Goal: Task Accomplishment & Management: Manage account settings

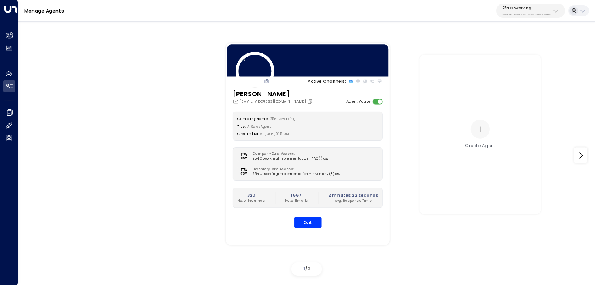
click at [532, 4] on button "25N Coworking 3b9800f4-81ca-4ec0-8758-72fbe4763f36" at bounding box center [530, 11] width 69 height 14
type input "****"
click at [497, 57] on li "TOG - Fora ID: 24bbb2f3-cf28-4415-a26f-20e170838bf4" at bounding box center [543, 55] width 92 height 17
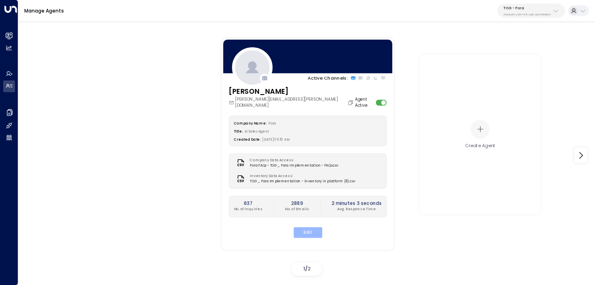
click at [313, 228] on button "Edit" at bounding box center [307, 233] width 29 height 11
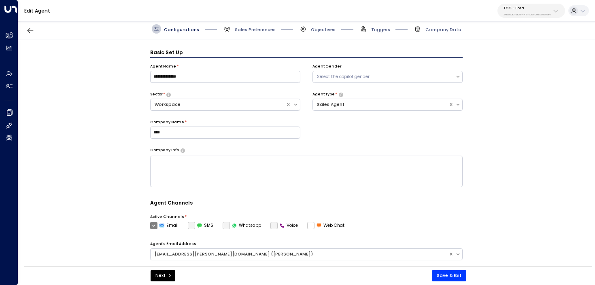
scroll to position [9, 0]
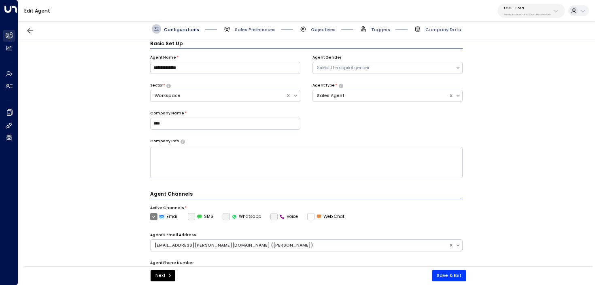
click at [11, 34] on icon at bounding box center [9, 35] width 7 height 7
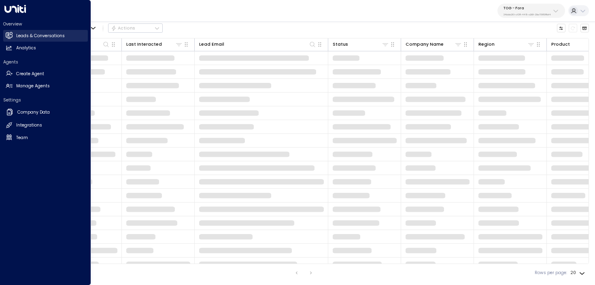
click at [59, 34] on h2 "Leads & Conversations" at bounding box center [40, 36] width 49 height 6
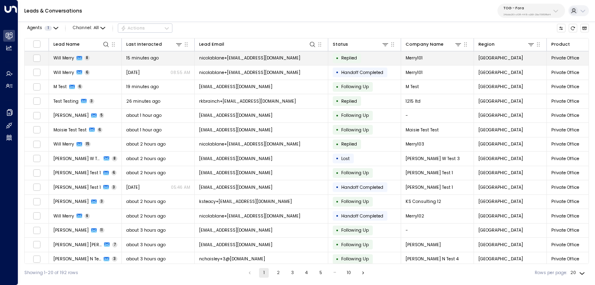
click at [105, 60] on td "Will Merry 8" at bounding box center [85, 58] width 73 height 14
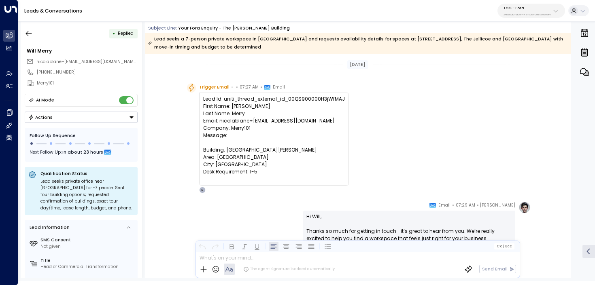
drag, startPoint x: 272, startPoint y: 174, endPoint x: 202, endPoint y: 98, distance: 103.7
click at [202, 98] on div "Lead Id: uniti_thread_external_id_00QS900000H3jWfMAJ First Name: Will Last Name…" at bounding box center [274, 139] width 150 height 93
copy div "Lead Id: uniti_thread_external_id_00QS900000H3jWfMAJ First Name: Will Last Name…"
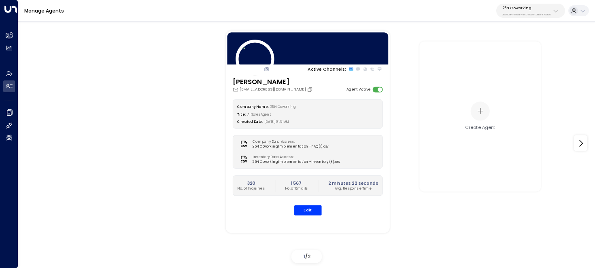
click at [530, 8] on p "25N Coworking" at bounding box center [526, 8] width 49 height 5
type input "***"
click at [513, 54] on div "TOG - Fora ID: 24bbb2f3-cf28-4415-a26f-20e170838bf4" at bounding box center [539, 55] width 79 height 13
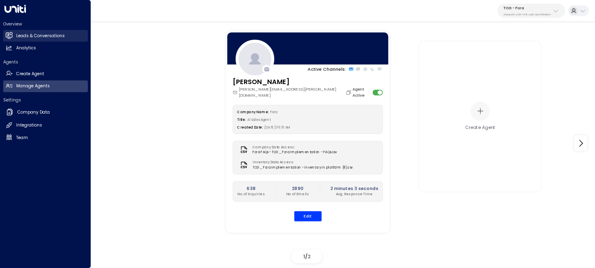
click at [17, 38] on h2 "Leads & Conversations" at bounding box center [40, 36] width 49 height 6
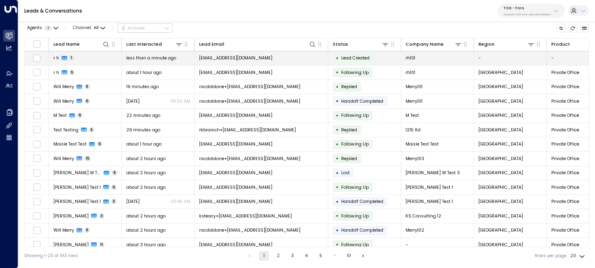
click at [168, 57] on span "less than a minute ago" at bounding box center [151, 58] width 50 height 6
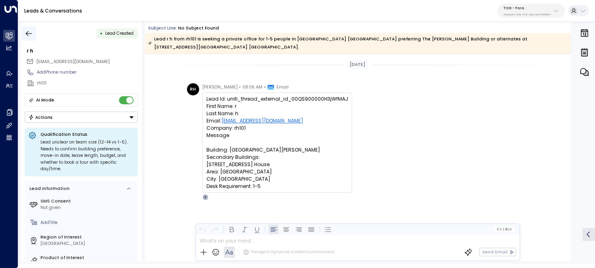
click at [32, 31] on icon "button" at bounding box center [29, 34] width 8 height 8
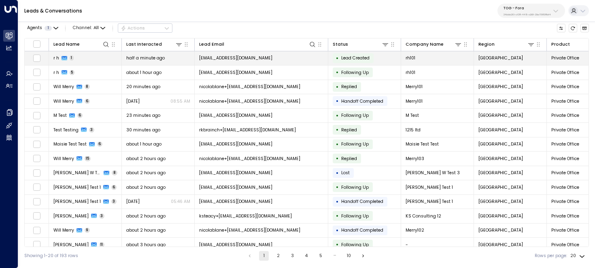
click at [77, 56] on td "r h 1" at bounding box center [85, 58] width 73 height 14
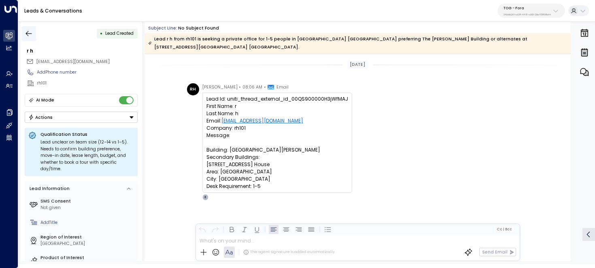
click at [26, 33] on icon "button" at bounding box center [29, 33] width 6 height 5
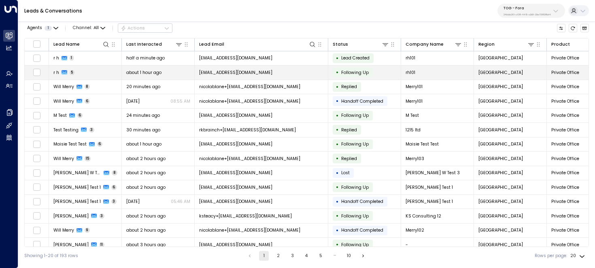
click at [113, 68] on td "r h 5" at bounding box center [85, 73] width 73 height 14
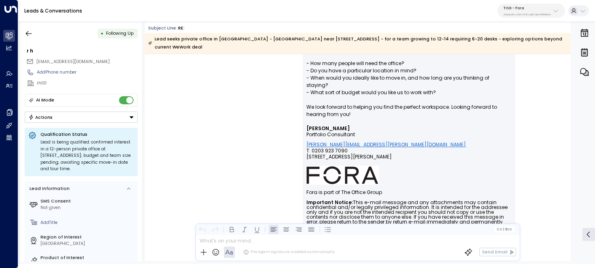
scroll to position [230, 0]
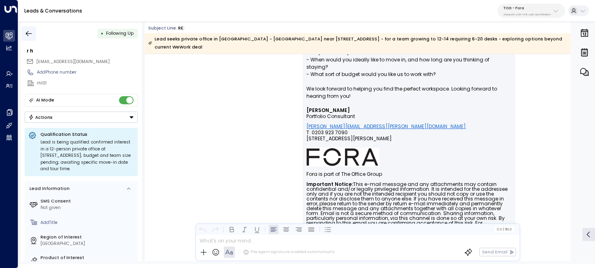
click at [34, 34] on button "button" at bounding box center [28, 33] width 15 height 15
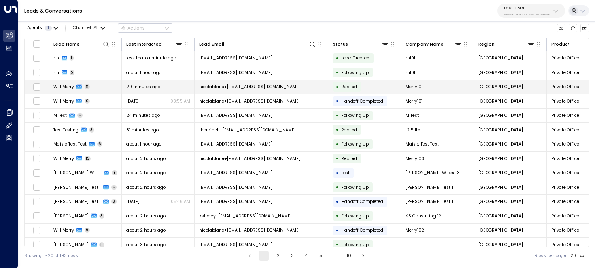
click at [91, 87] on td "Will Merry 8" at bounding box center [85, 87] width 73 height 14
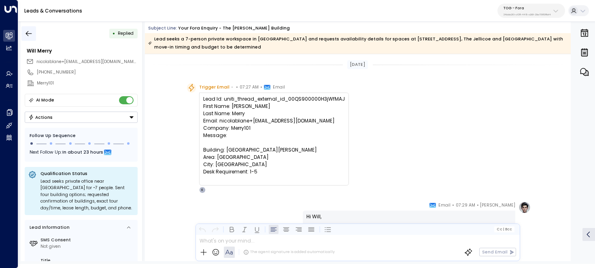
click at [33, 29] on button "button" at bounding box center [28, 33] width 15 height 15
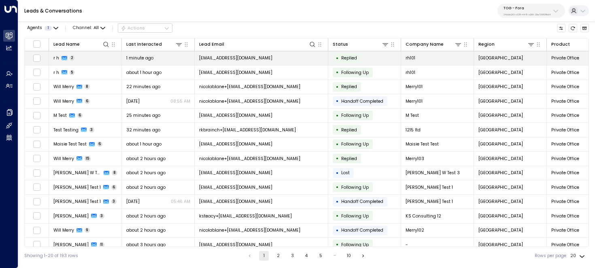
click at [104, 55] on td "r h 2" at bounding box center [85, 58] width 73 height 14
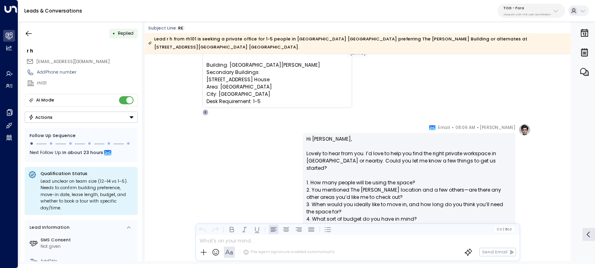
scroll to position [49, 0]
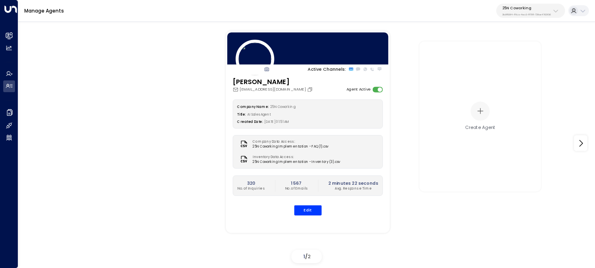
click at [534, 5] on button "25N Coworking 3b9800f4-81ca-4ec0-8758-72fbe4763f36" at bounding box center [530, 11] width 69 height 14
type input "****"
click at [516, 51] on div "TOG - Fora ID: 24bbb2f3-cf28-4415-a26f-20e170838bf4" at bounding box center [539, 55] width 79 height 13
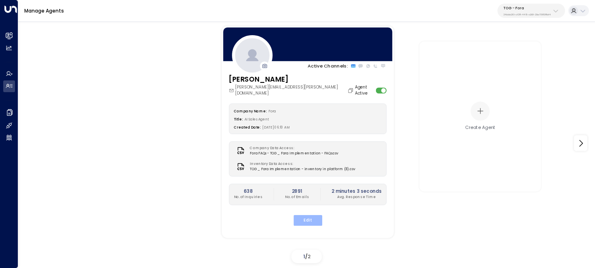
click at [308, 218] on button "Edit" at bounding box center [307, 220] width 29 height 11
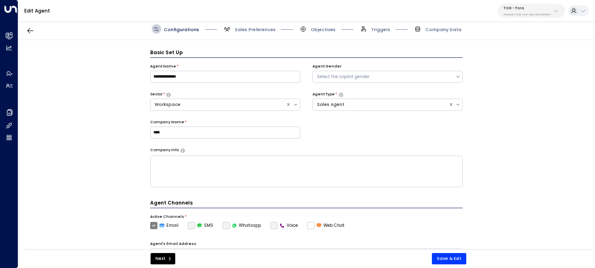
scroll to position [9, 0]
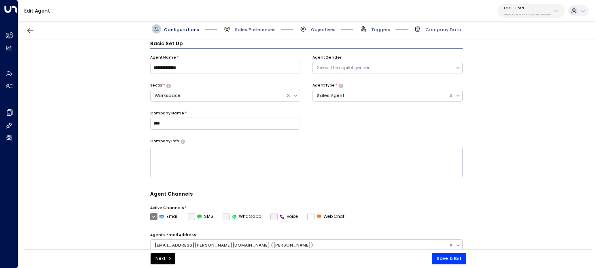
click at [253, 25] on span "Sales Preferences" at bounding box center [249, 28] width 53 height 9
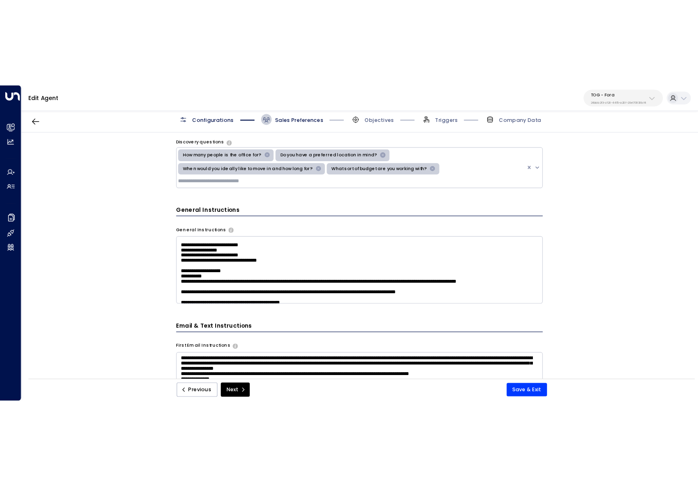
scroll to position [338, 0]
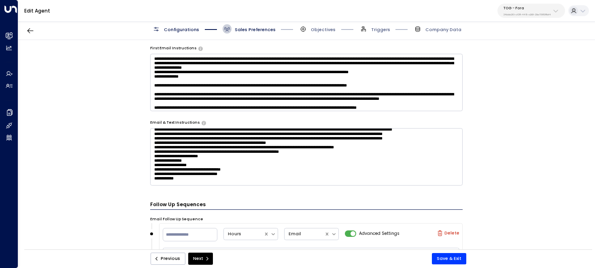
click at [251, 145] on textarea at bounding box center [306, 156] width 313 height 57
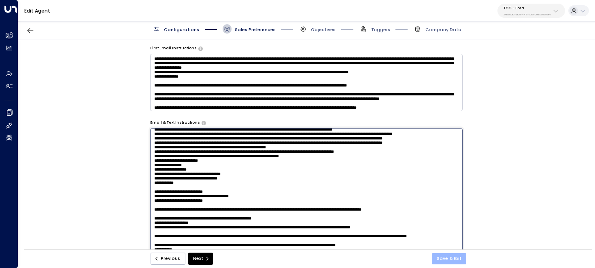
type textarea "**********"
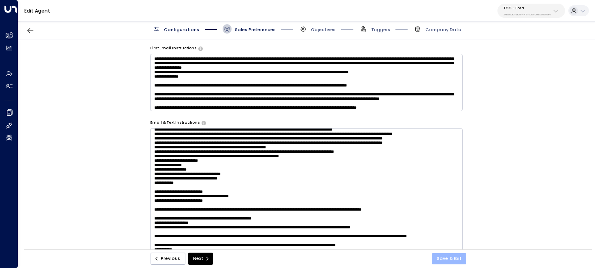
click at [463, 258] on button "Save & Exit" at bounding box center [449, 258] width 34 height 11
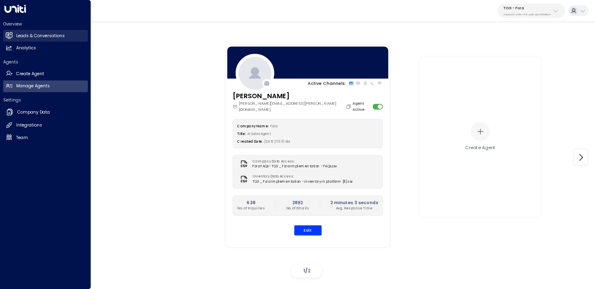
click at [22, 37] on h2 "Leads & Conversations" at bounding box center [40, 36] width 49 height 6
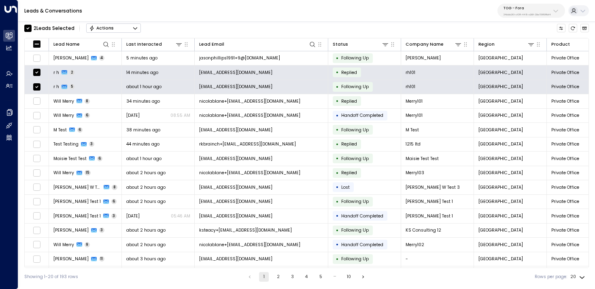
click at [133, 28] on icon "Button group with a nested menu" at bounding box center [135, 29] width 6 height 6
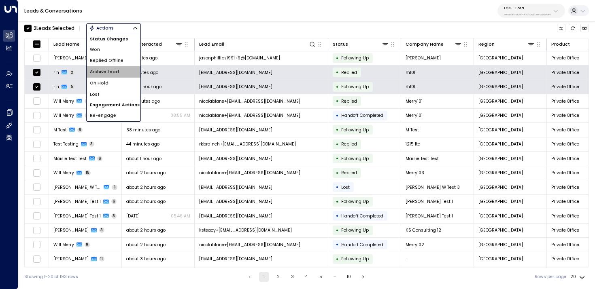
click at [123, 66] on li "Archive Lead" at bounding box center [114, 71] width 54 height 11
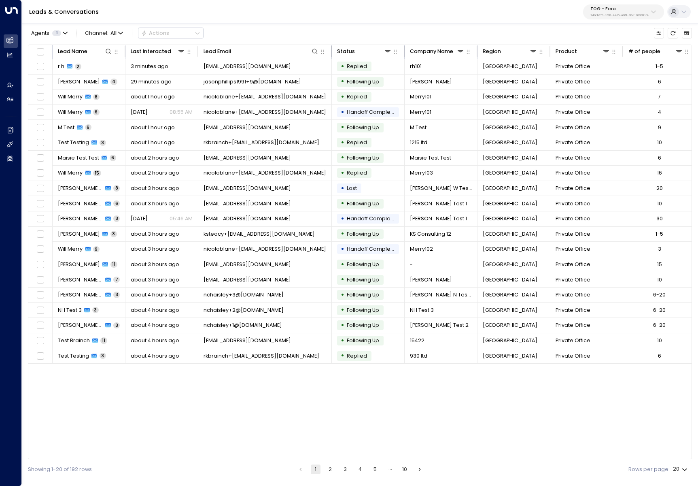
click at [595, 5] on button "TOG - Fora 24bbb2f3-cf28-4415-a26f-20e170838bf4" at bounding box center [623, 11] width 81 height 15
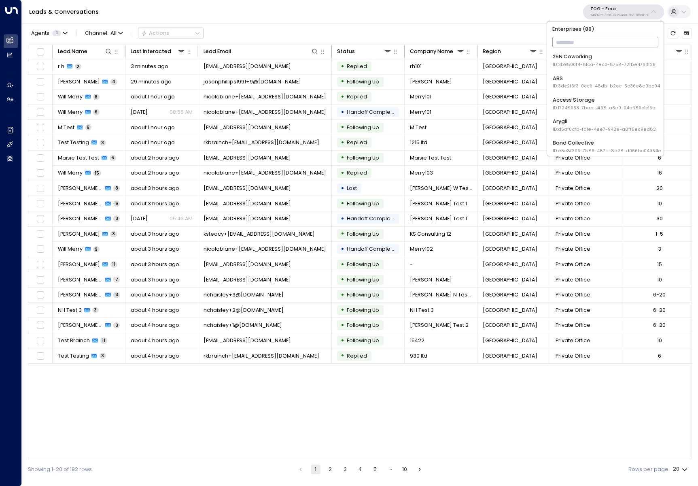
click at [595, 39] on input "text" at bounding box center [606, 42] width 106 height 14
type input "*****"
click at [595, 58] on div "Venture X / Office Evolution - Carolinas ID: 69e21571-8cb6-479e-9956-a76f3a0405…" at bounding box center [604, 60] width 103 height 15
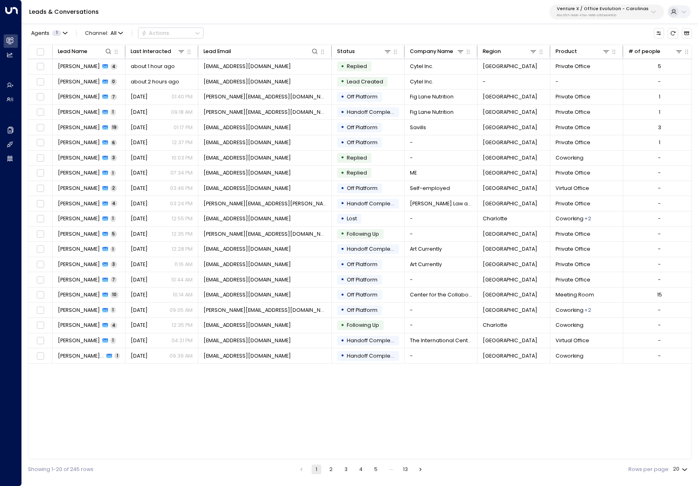
drag, startPoint x: 293, startPoint y: 458, endPoint x: 359, endPoint y: 458, distance: 65.6
click at [359, 268] on div "Lead Name Last Interacted Lead Email Status Company Name Region Product # of pe…" at bounding box center [360, 252] width 664 height 415
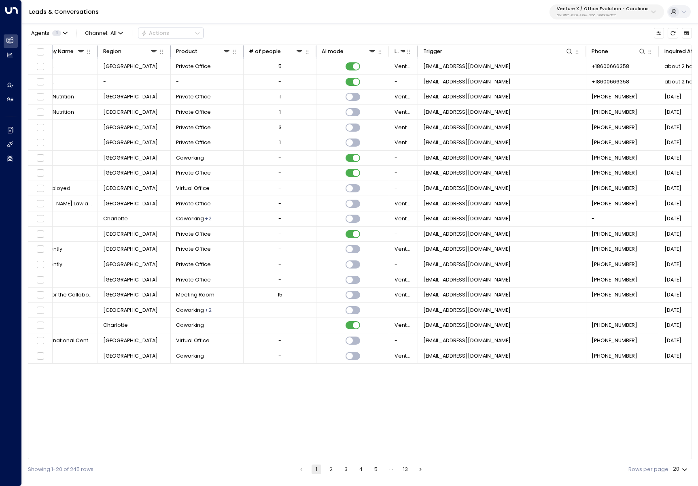
scroll to position [0, 421]
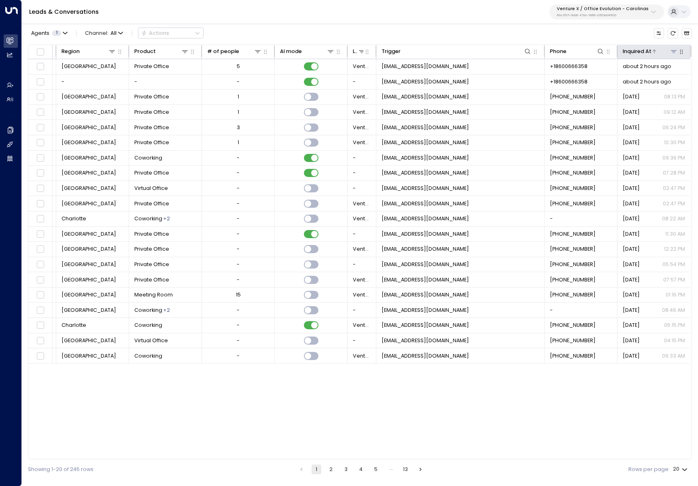
click at [595, 55] on div at bounding box center [665, 51] width 27 height 8
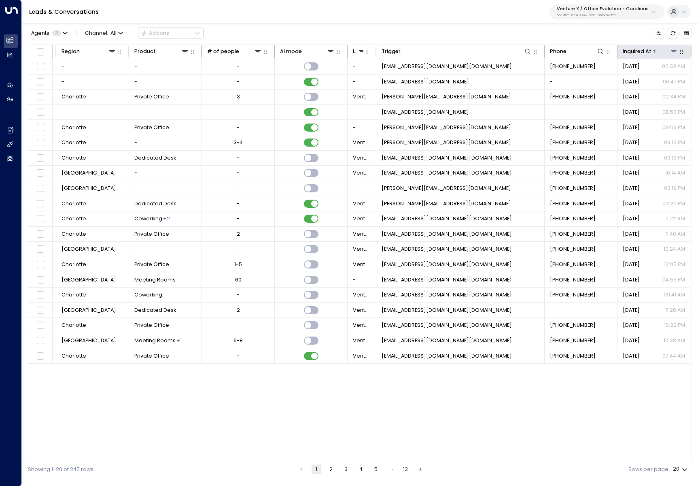
click at [595, 55] on div at bounding box center [665, 51] width 27 height 8
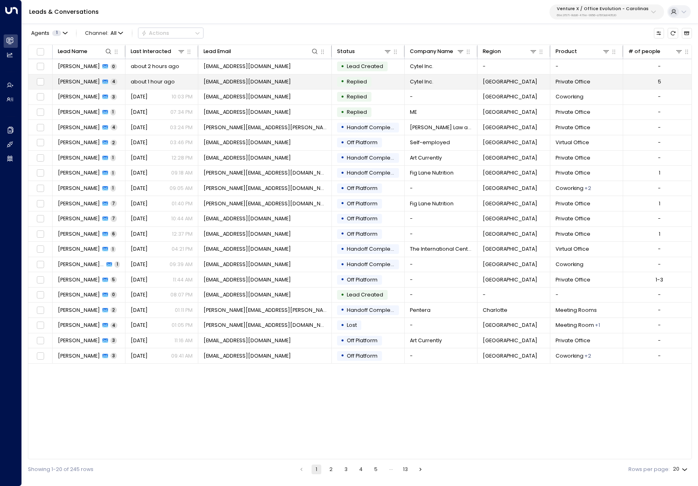
click at [100, 80] on div "Nilesh Dhawade 4" at bounding box center [88, 81] width 60 height 7
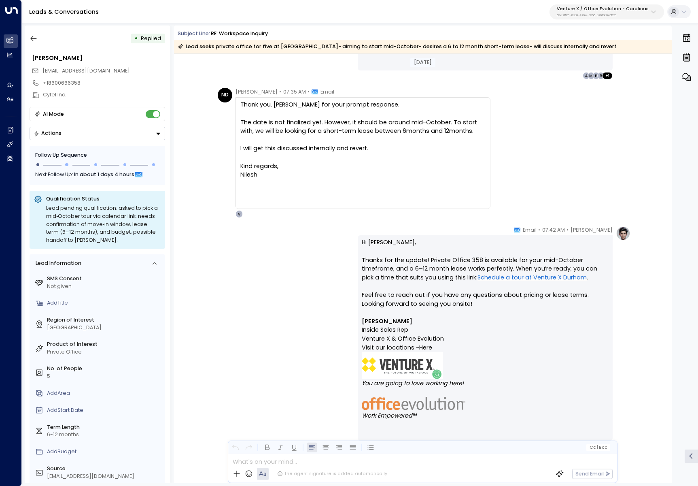
scroll to position [1042, 0]
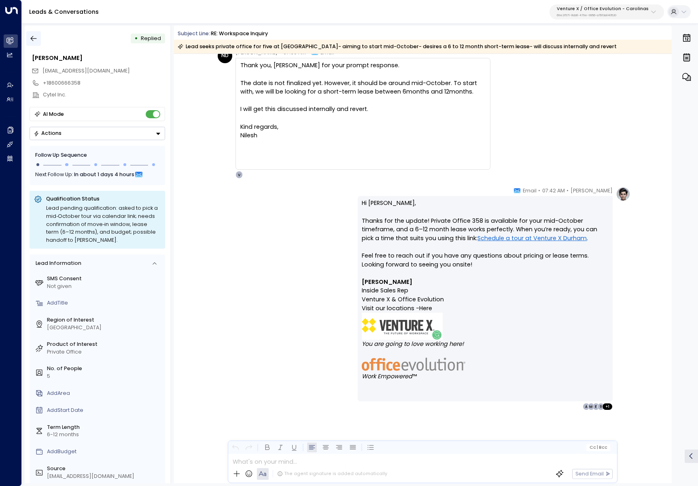
click at [37, 42] on icon "button" at bounding box center [34, 38] width 8 height 8
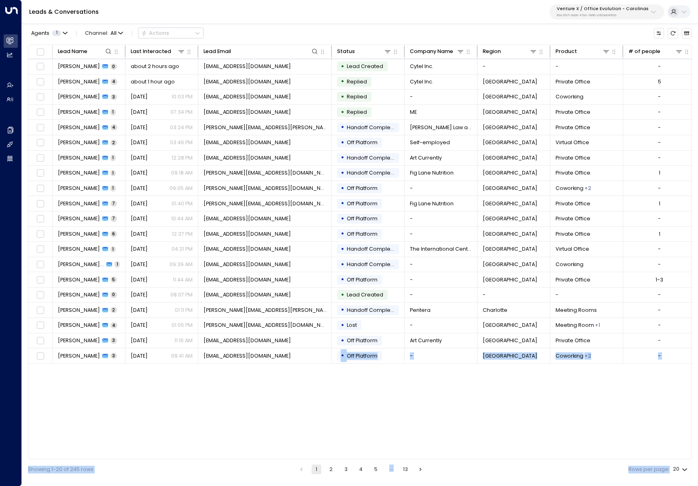
drag, startPoint x: 321, startPoint y: 456, endPoint x: 494, endPoint y: 477, distance: 173.7
click at [543, 268] on div "Agents 1 Channel: All Actions Lead Name Last Interacted Lead Email Status Compa…" at bounding box center [360, 250] width 664 height 457
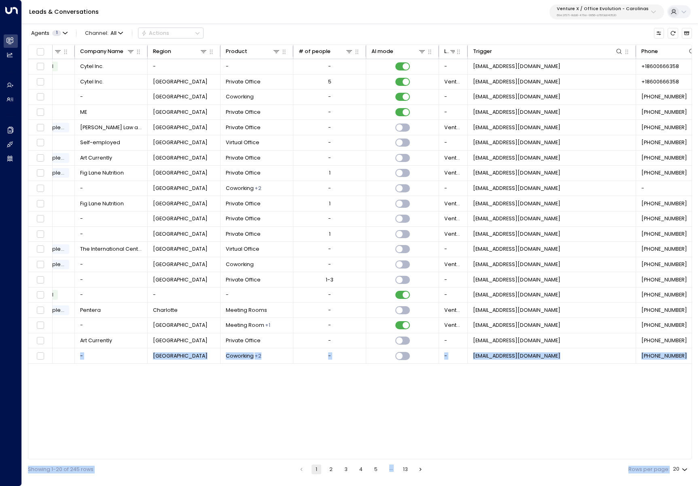
scroll to position [0, 421]
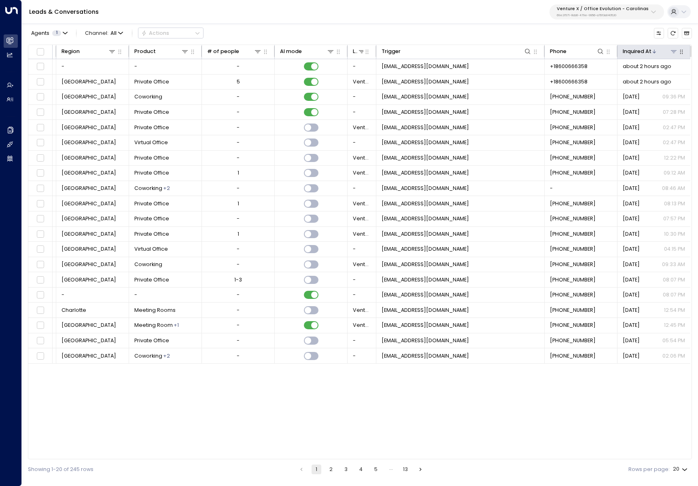
click at [595, 53] on icon at bounding box center [654, 51] width 5 height 5
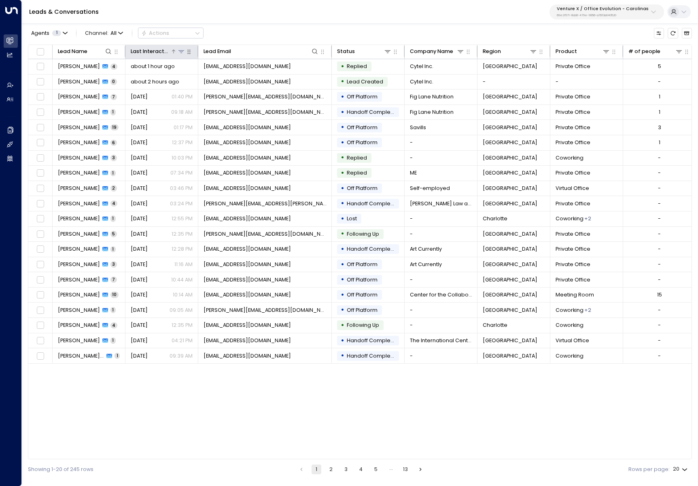
click at [163, 53] on div "Last Interacted" at bounding box center [151, 51] width 40 height 9
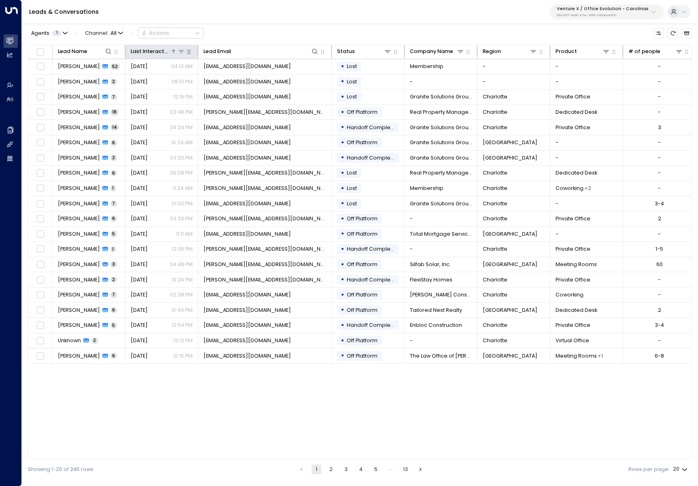
click at [164, 52] on div "Last Interacted" at bounding box center [151, 51] width 40 height 9
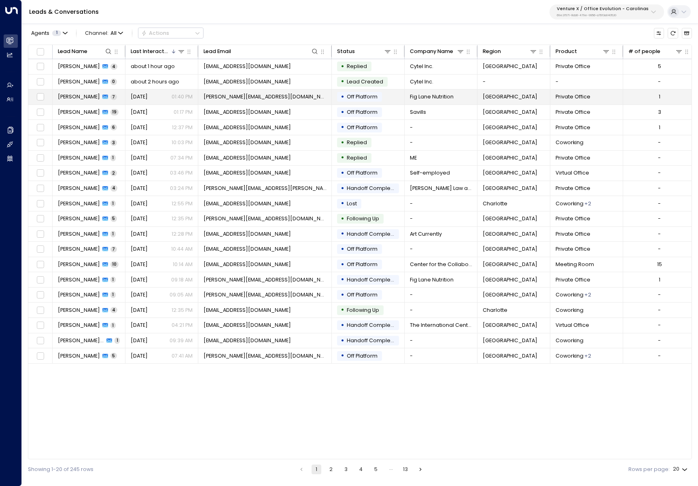
click at [158, 97] on div "Yesterday 01:40 PM" at bounding box center [162, 96] width 62 height 7
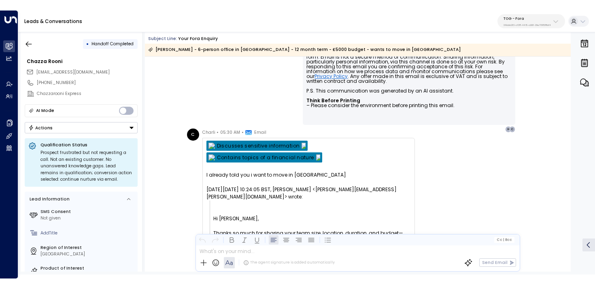
scroll to position [1968, 0]
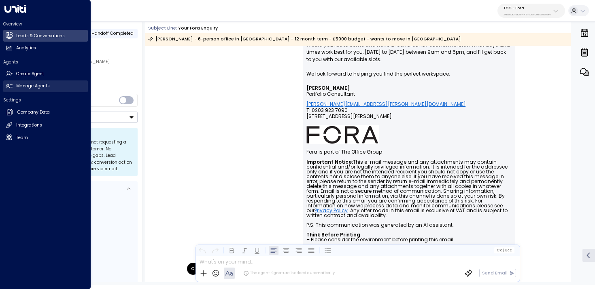
click at [36, 81] on link "Manage Agents Manage Agents" at bounding box center [45, 87] width 85 height 12
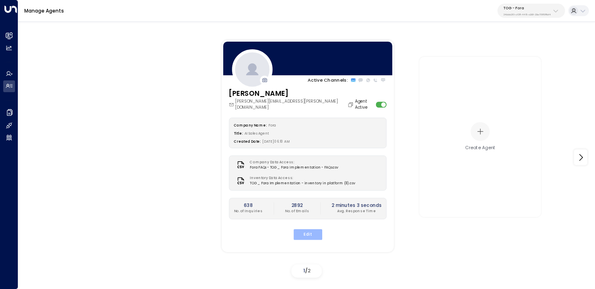
click at [309, 230] on button "Edit" at bounding box center [307, 235] width 29 height 11
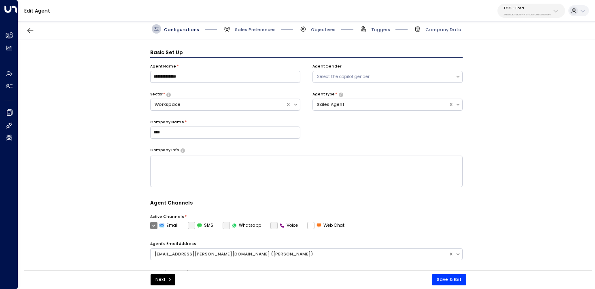
scroll to position [9, 0]
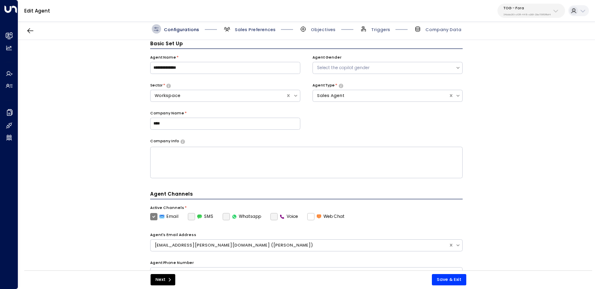
click at [249, 31] on span "Sales Preferences" at bounding box center [255, 30] width 41 height 6
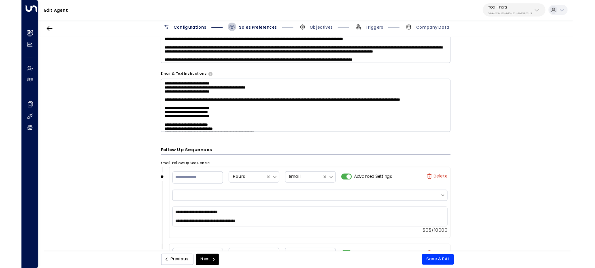
scroll to position [788, 0]
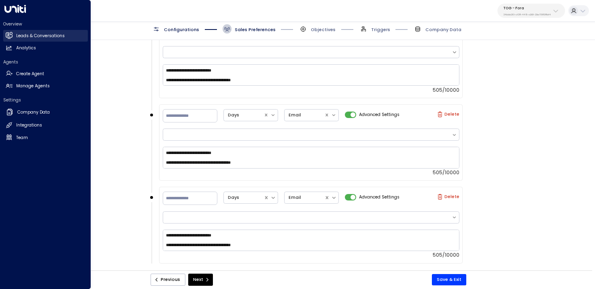
click at [3, 38] on link "Leads & Conversations Leads & Conversations" at bounding box center [45, 36] width 85 height 12
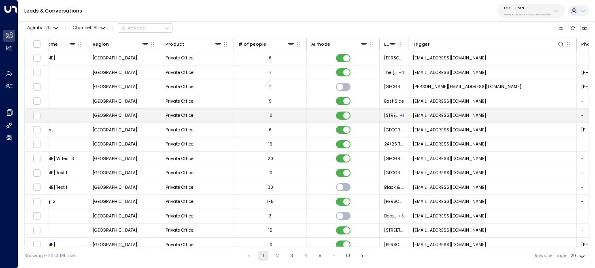
scroll to position [0, 524]
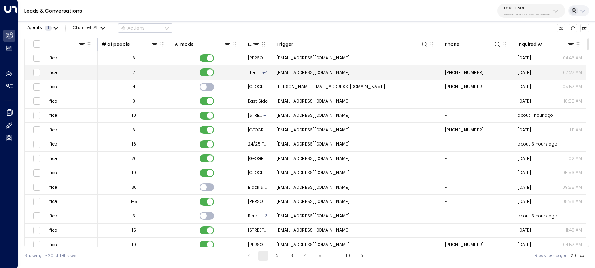
click at [307, 67] on td "noreply@theofficegroup.com" at bounding box center [356, 73] width 168 height 14
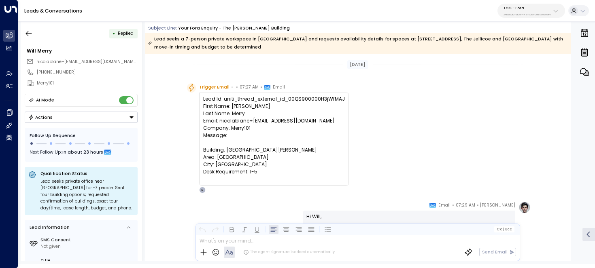
drag, startPoint x: 259, startPoint y: 171, endPoint x: 200, endPoint y: 98, distance: 93.6
click at [200, 98] on div "Lead Id: uniti_thread_external_id_00QS900000H3jWfMAJ First Name: Will Last Name…" at bounding box center [274, 139] width 150 height 93
click at [26, 32] on icon "button" at bounding box center [29, 34] width 8 height 8
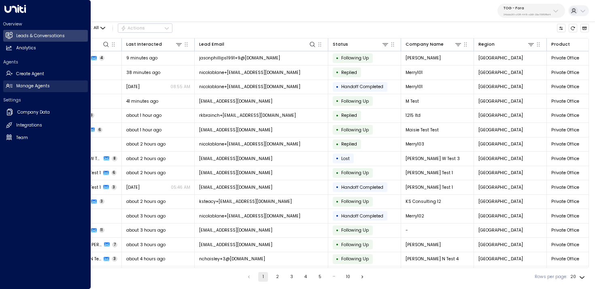
click at [12, 90] on link "Manage Agents Manage Agents" at bounding box center [45, 87] width 85 height 12
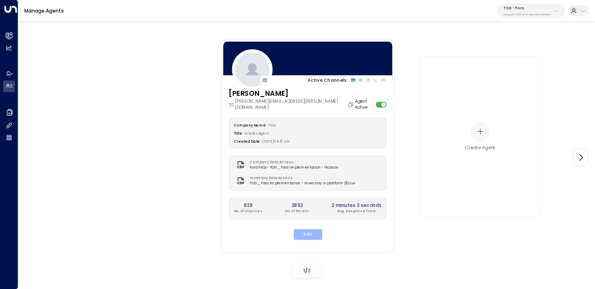
click at [311, 230] on button "Edit" at bounding box center [307, 235] width 29 height 11
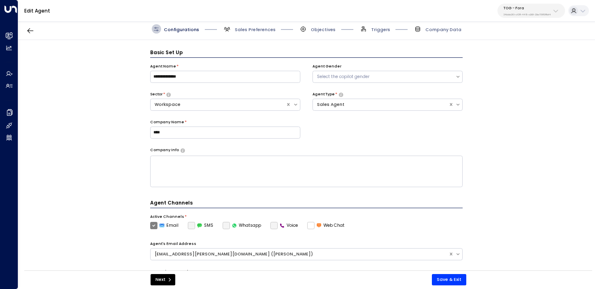
scroll to position [9, 0]
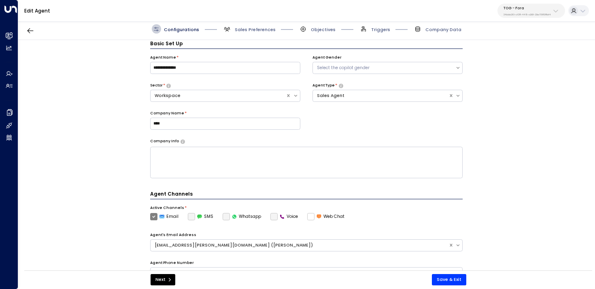
click at [371, 32] on span "Triggers" at bounding box center [374, 28] width 31 height 9
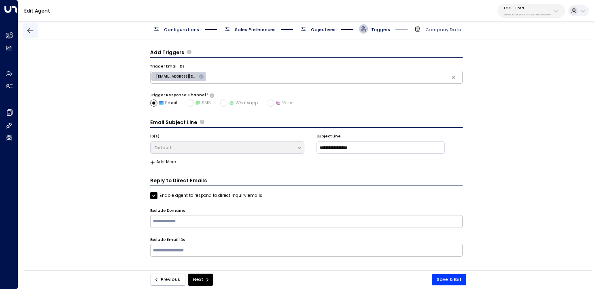
click at [32, 28] on icon "button" at bounding box center [30, 31] width 8 height 8
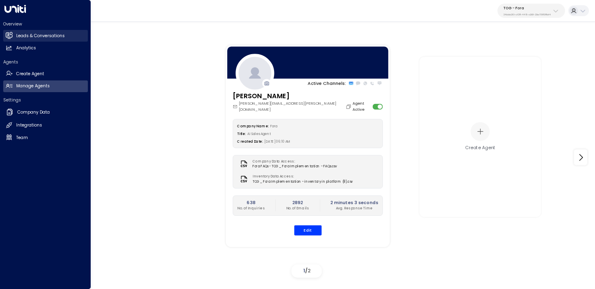
click at [8, 34] on icon at bounding box center [9, 35] width 5 height 7
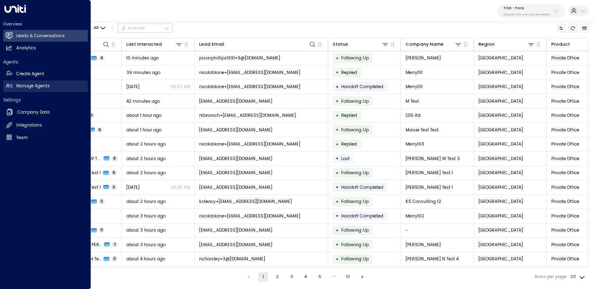
click at [47, 84] on h2 "Manage Agents" at bounding box center [33, 86] width 34 height 6
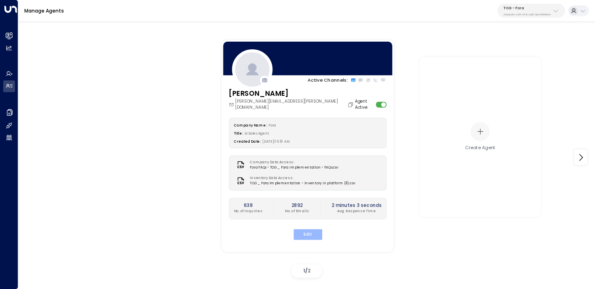
click at [307, 232] on button "Edit" at bounding box center [307, 235] width 29 height 11
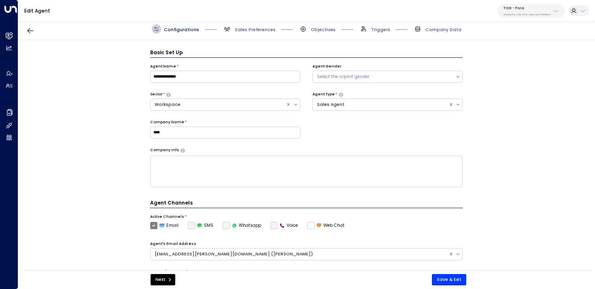
scroll to position [9, 0]
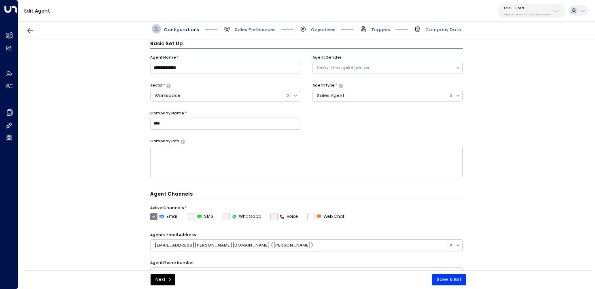
click at [374, 22] on div "Configurations Sales Preferences Objectives Triggers Company Data" at bounding box center [306, 29] width 577 height 22
click at [355, 29] on div at bounding box center [347, 28] width 23 height 1
click at [381, 29] on span "Triggers" at bounding box center [380, 30] width 19 height 6
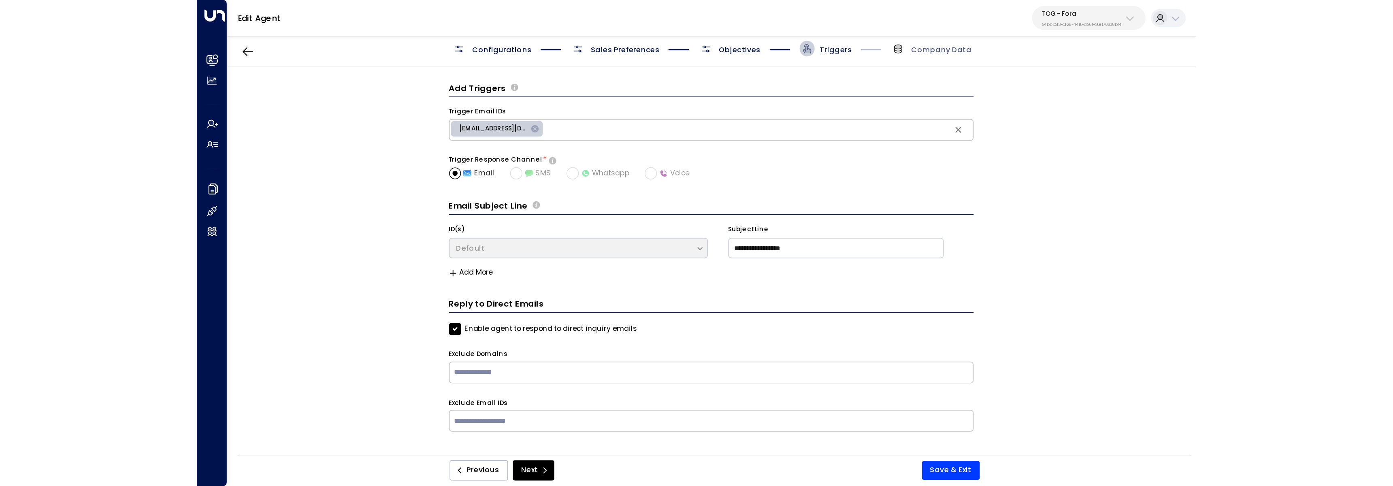
scroll to position [0, 0]
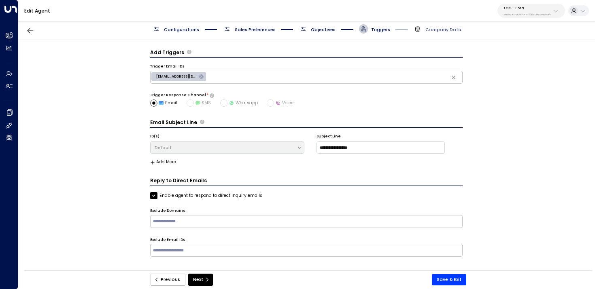
click at [181, 73] on div "noreply@theofficegroup.com" at bounding box center [178, 76] width 55 height 9
type input "**********"
click at [68, 92] on div "**********" at bounding box center [306, 157] width 577 height 235
click at [138, 87] on div "**********" at bounding box center [306, 157] width 577 height 234
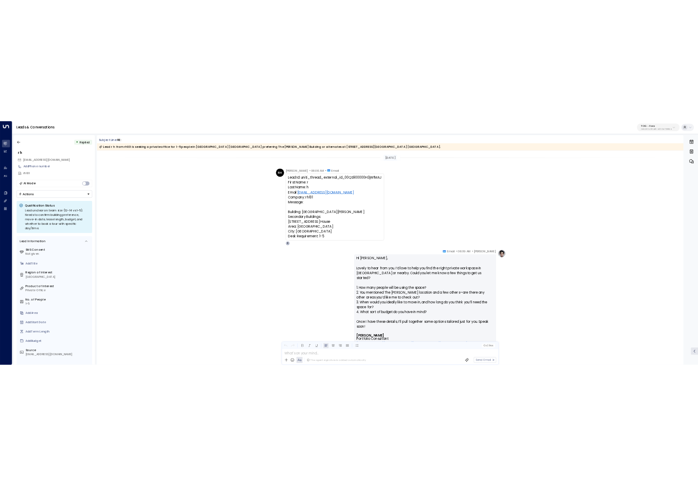
scroll to position [91, 0]
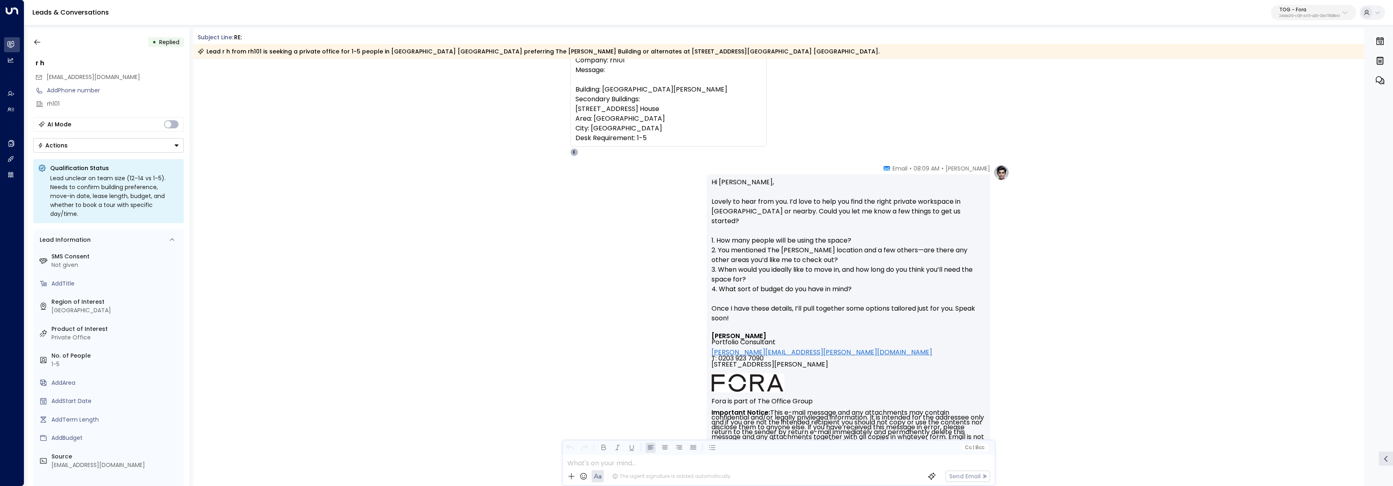
click at [1333, 13] on div "TOG - Fora 24bbb2f3-cf28-4415-a26f-20e170838bf4" at bounding box center [1309, 12] width 61 height 11
click at [1297, 45] on input "text" at bounding box center [1291, 44] width 118 height 15
type input "*******"
click at [1284, 66] on span "ID: 5ac0484e-0702-4bbb-8380-6168aea91a66" at bounding box center [1290, 68] width 117 height 7
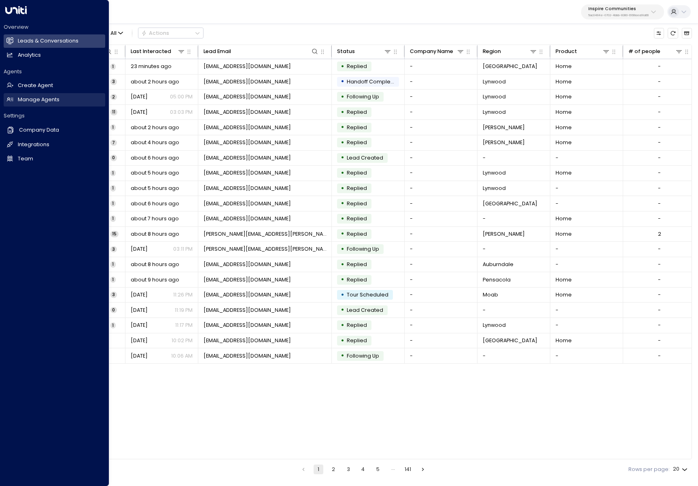
click at [13, 103] on link "Manage Agents Manage Agents" at bounding box center [55, 99] width 102 height 13
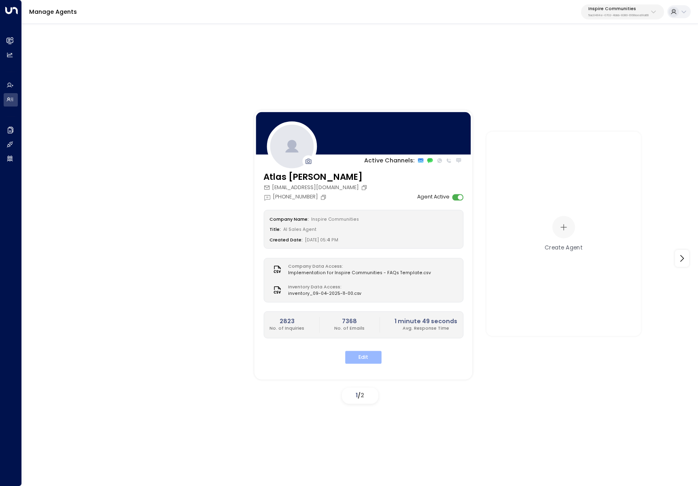
click at [360, 352] on button "Edit" at bounding box center [363, 357] width 36 height 13
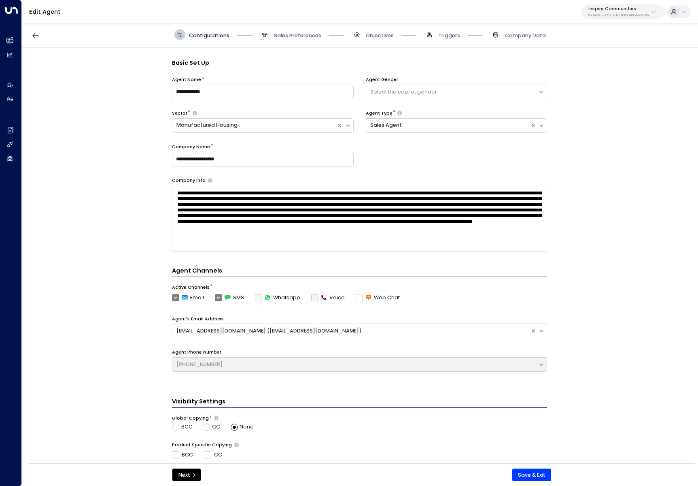
scroll to position [11, 0]
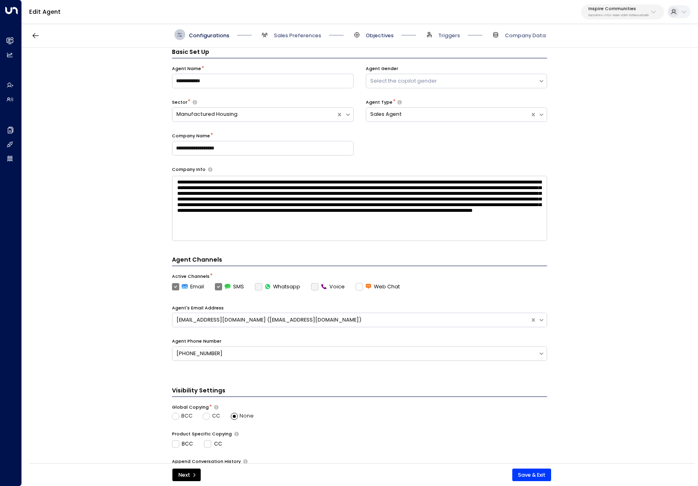
click at [377, 37] on span "Objectives" at bounding box center [380, 35] width 28 height 7
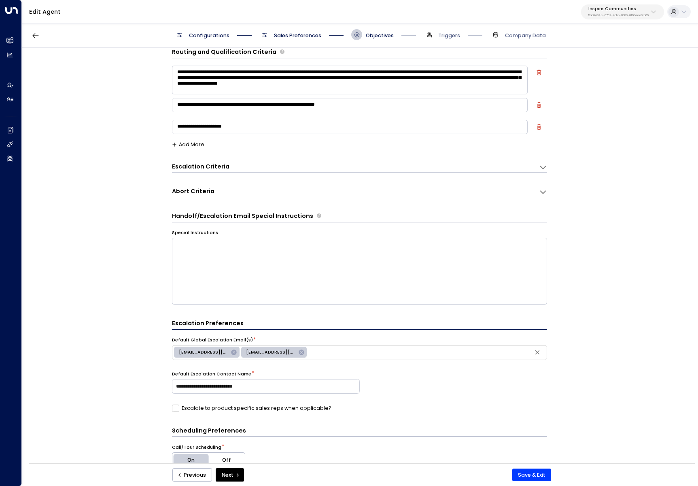
click at [310, 37] on span "Sales Preferences" at bounding box center [297, 35] width 47 height 7
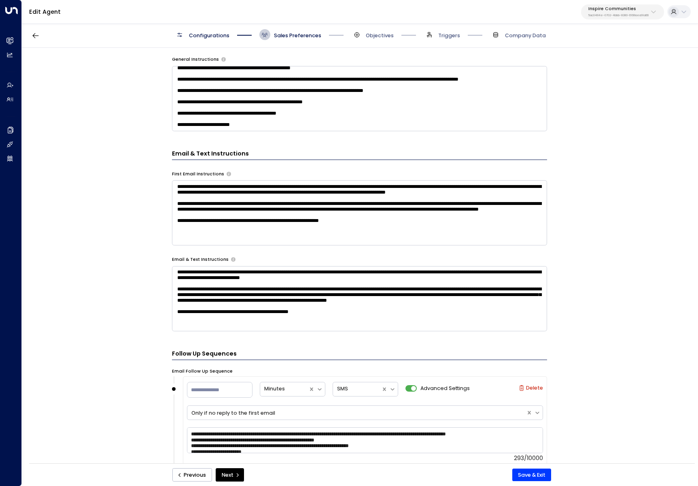
scroll to position [299, 0]
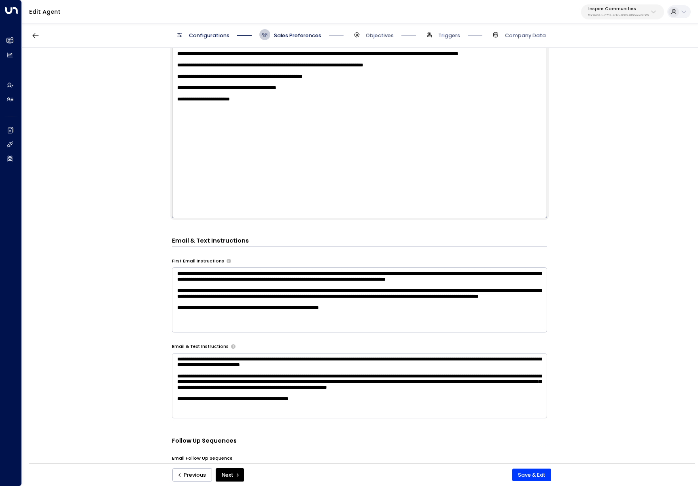
click at [295, 97] on textarea "**********" at bounding box center [359, 127] width 375 height 182
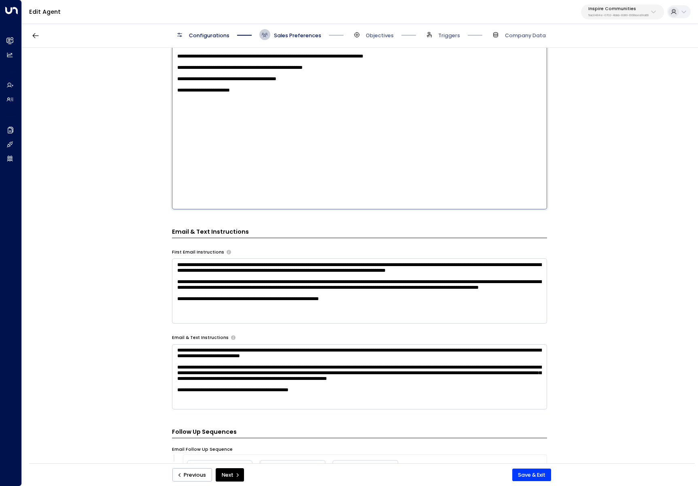
scroll to position [6, 0]
click at [256, 388] on textarea "**********" at bounding box center [359, 376] width 375 height 65
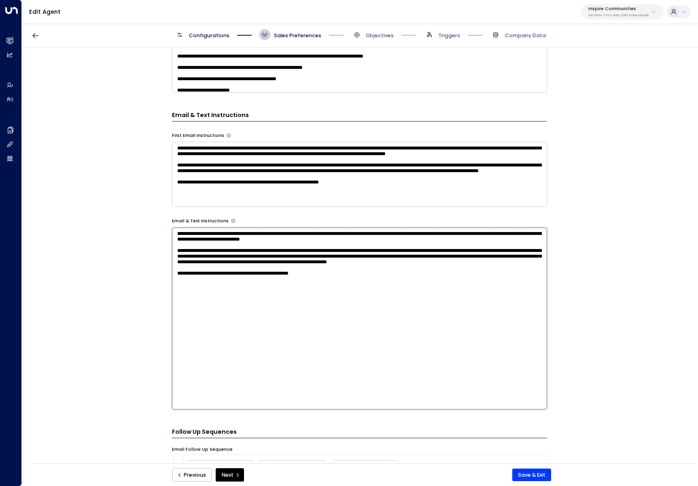
scroll to position [0, 0]
click at [269, 283] on textarea "**********" at bounding box center [359, 319] width 375 height 182
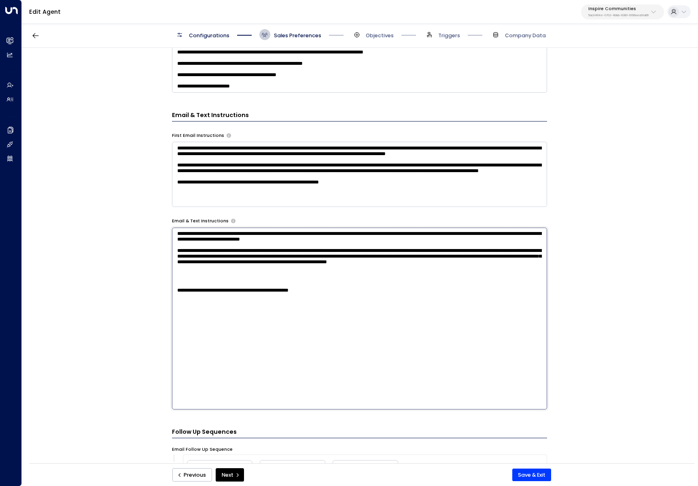
scroll to position [22, 0]
type textarea "**********"
click at [323, 79] on textarea "**********" at bounding box center [359, 60] width 375 height 65
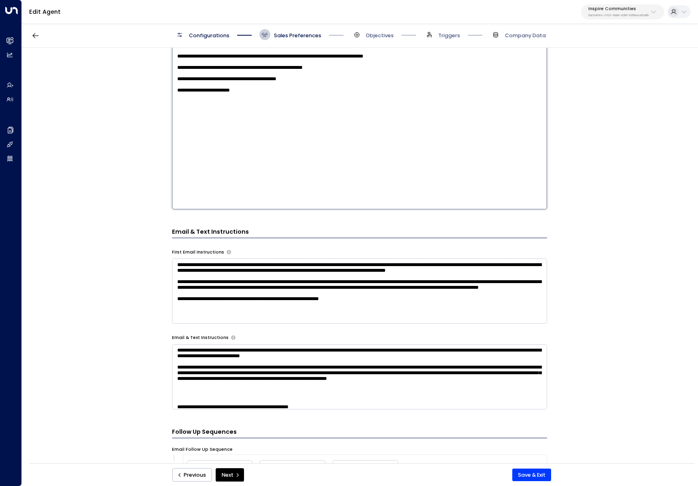
click at [317, 122] on textarea "**********" at bounding box center [359, 119] width 375 height 182
type textarea "**********"
click at [548, 471] on button "Save & Exit" at bounding box center [532, 474] width 39 height 13
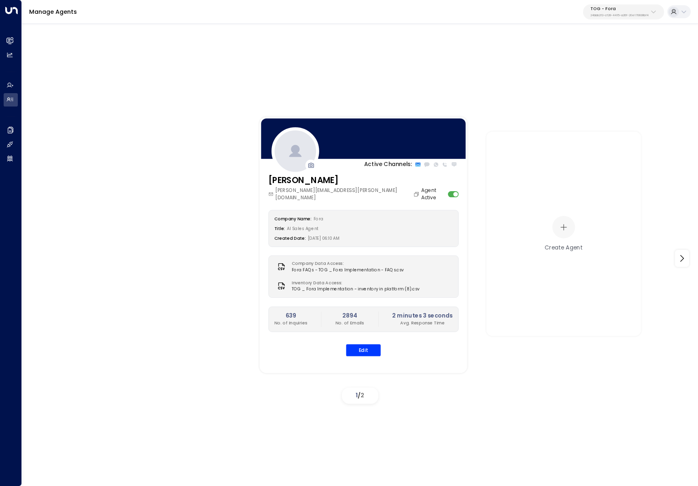
click at [612, 43] on div "Active Channels: [PERSON_NAME] [PERSON_NAME][EMAIL_ADDRESS][PERSON_NAME][DOMAIN…" at bounding box center [360, 253] width 677 height 462
click at [620, 14] on p "24bbb2f3-cf28-4415-a26f-20e170838bf4" at bounding box center [620, 15] width 58 height 3
type input "******"
click at [562, 61] on div "[PERSON_NAME] Suites ID: 638ec7b5-66cb-467c-be2f-f19c05816232" at bounding box center [604, 60] width 102 height 15
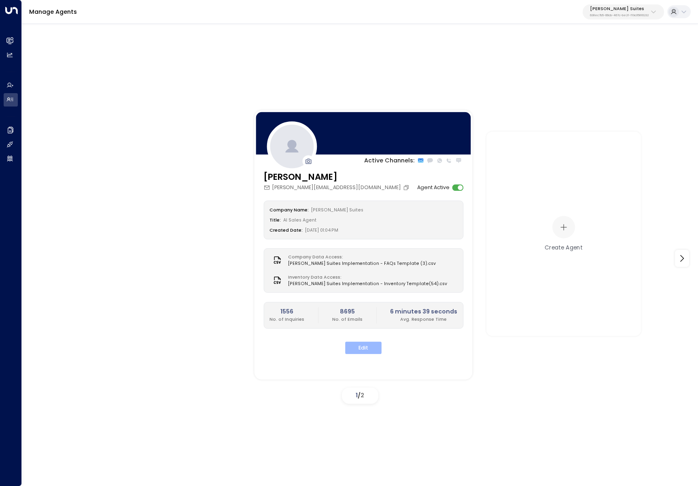
click at [372, 342] on button "Edit" at bounding box center [363, 347] width 36 height 13
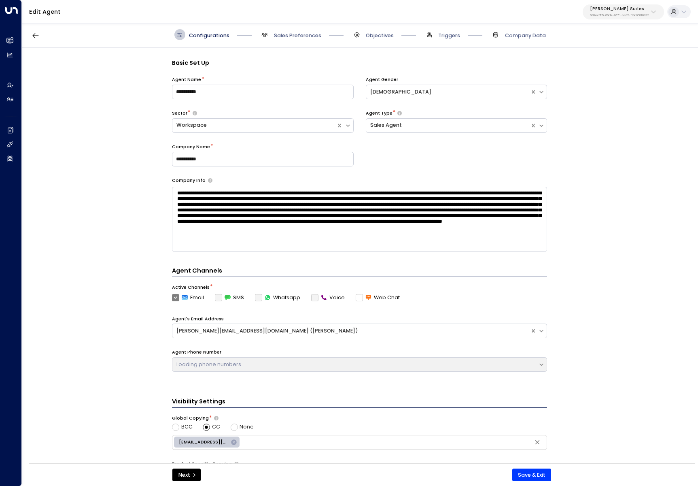
scroll to position [11, 0]
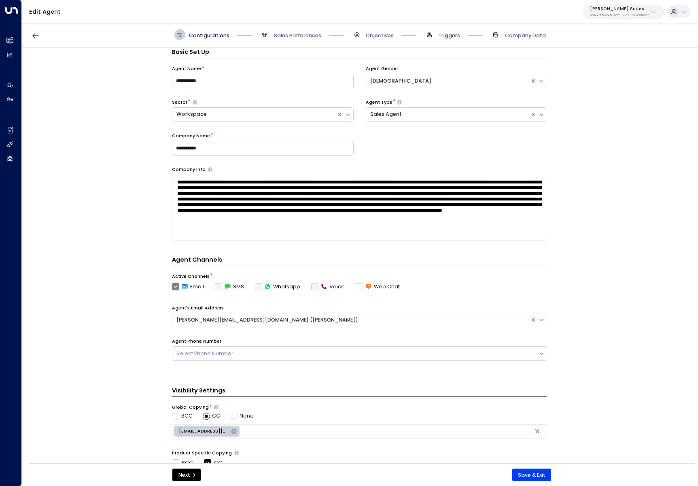
click at [442, 37] on span "Triggers" at bounding box center [449, 35] width 22 height 7
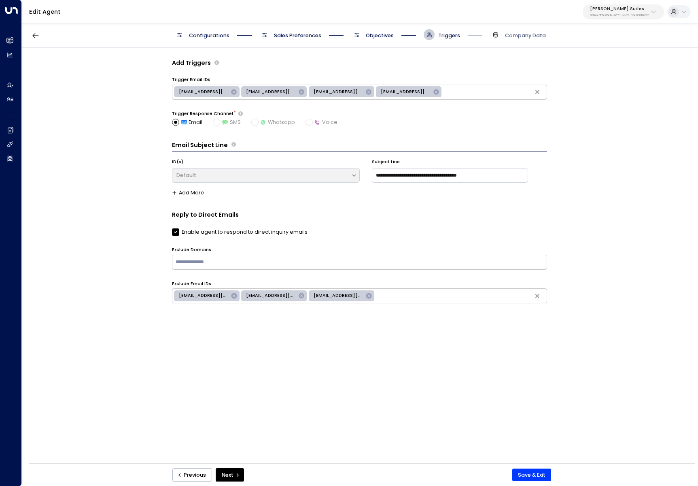
click at [645, 18] on button "[PERSON_NAME] Suites 638ec7b5-66cb-467c-be2f-f19c05816232" at bounding box center [623, 11] width 81 height 15
type input "****"
click at [615, 56] on div "Huckletree ID: b7af8320-f128-4349-a726-f388528d82b5" at bounding box center [605, 60] width 104 height 15
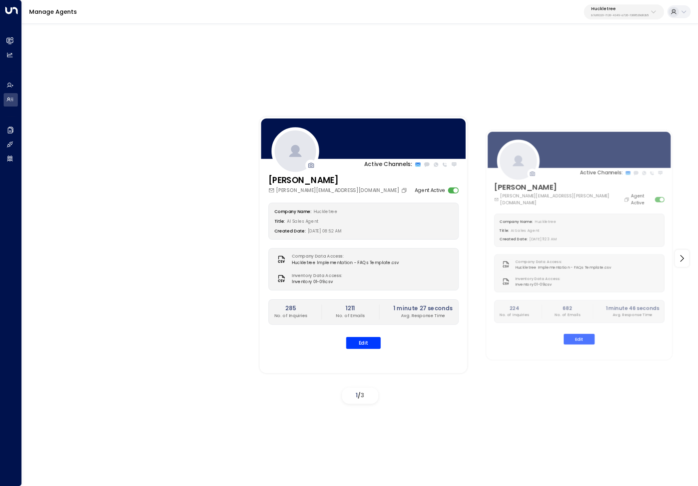
click at [235, 215] on div "Active Channels: [PERSON_NAME] [PERSON_NAME][EMAIL_ADDRESS][DOMAIN_NAME] Agent …" at bounding box center [360, 258] width 640 height 297
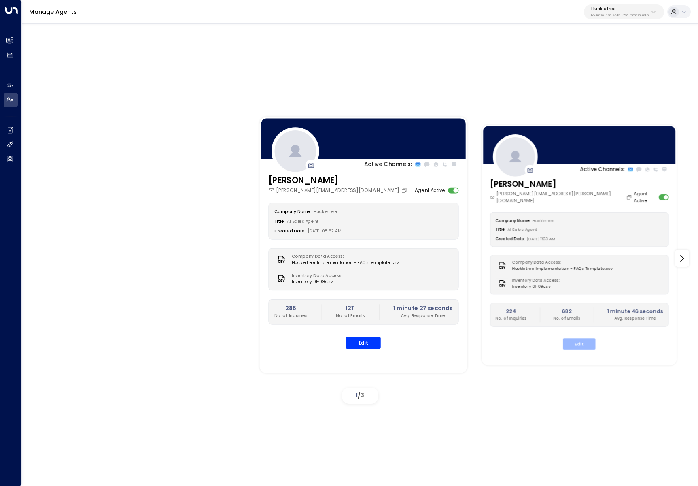
click at [587, 338] on button "Edit" at bounding box center [579, 343] width 32 height 11
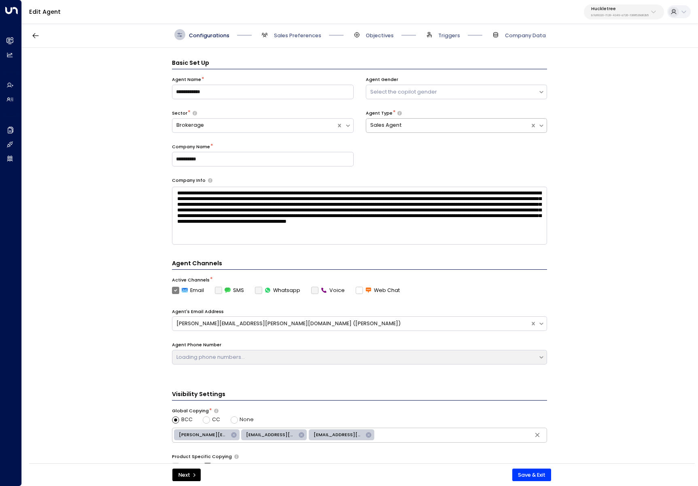
scroll to position [11, 0]
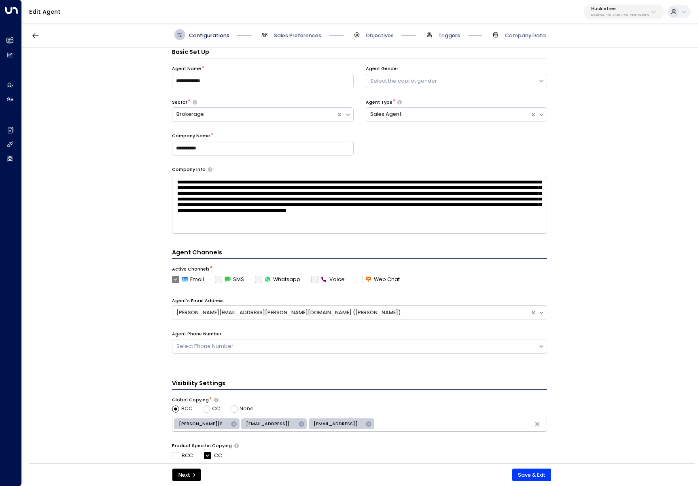
click at [449, 38] on span "Triggers" at bounding box center [449, 35] width 22 height 7
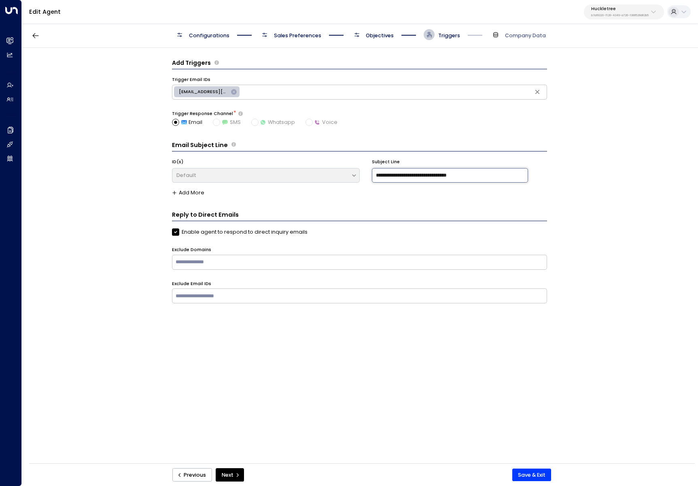
click at [477, 174] on input "**********" at bounding box center [450, 175] width 156 height 15
type input "**********"
click at [538, 469] on button "Save & Exit" at bounding box center [532, 474] width 39 height 13
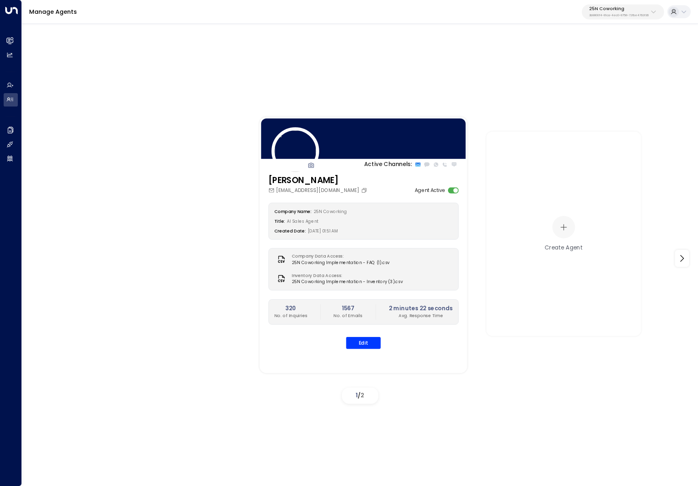
click at [598, 14] on p "3b9800f4-81ca-4ec0-8758-72fbe4763f36" at bounding box center [619, 15] width 60 height 3
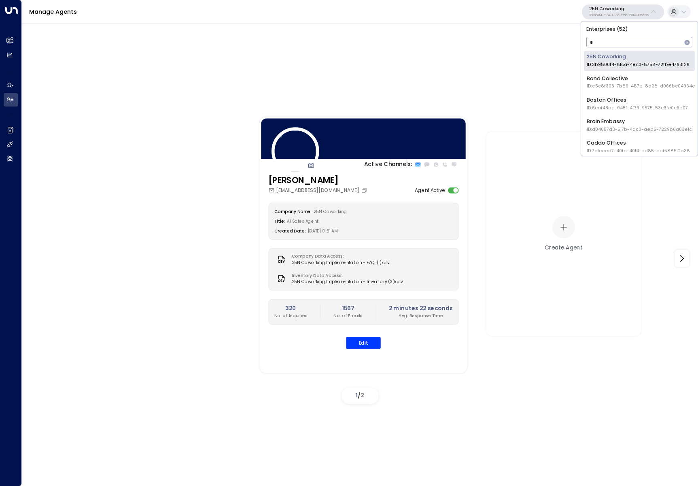
type input "**"
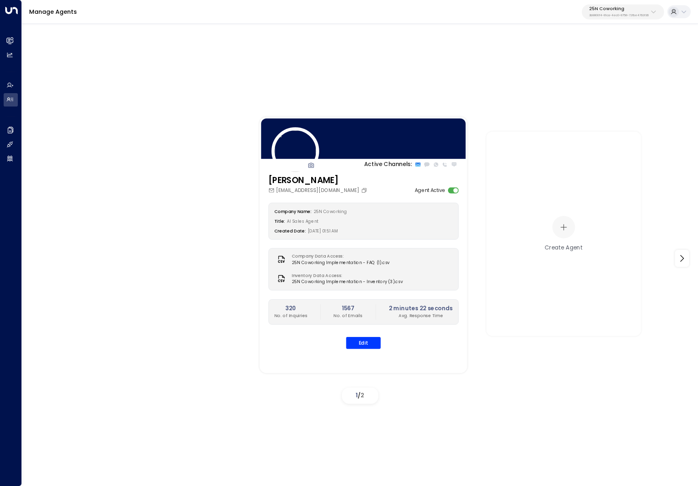
click at [612, 76] on div "Active Channels: Sloane Huber sloane@25ncoworking.com Agent Active Company Name…" at bounding box center [360, 253] width 677 height 462
click at [617, 10] on p "25N Coworking" at bounding box center [619, 8] width 60 height 5
click at [606, 56] on div "IQ Offices ID: cfe0f921-6736-41ff-9ccf-6d0a7fff47c3" at bounding box center [633, 60] width 93 height 15
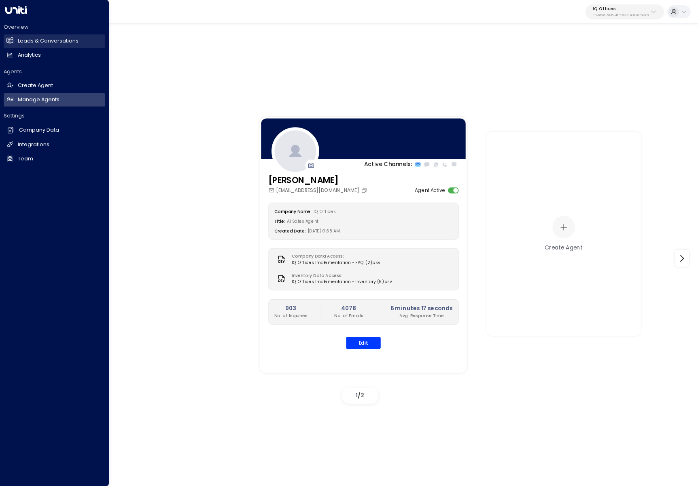
click at [15, 39] on link "Leads & Conversations Leads & Conversations" at bounding box center [55, 40] width 102 height 13
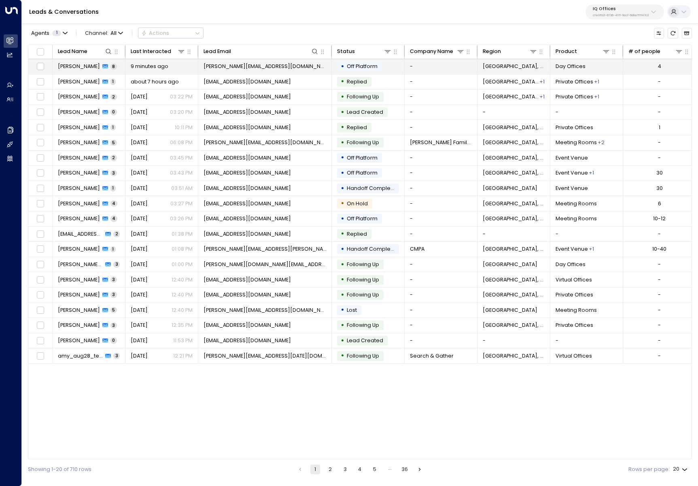
click at [151, 71] on td "9 minutes ago" at bounding box center [162, 66] width 73 height 15
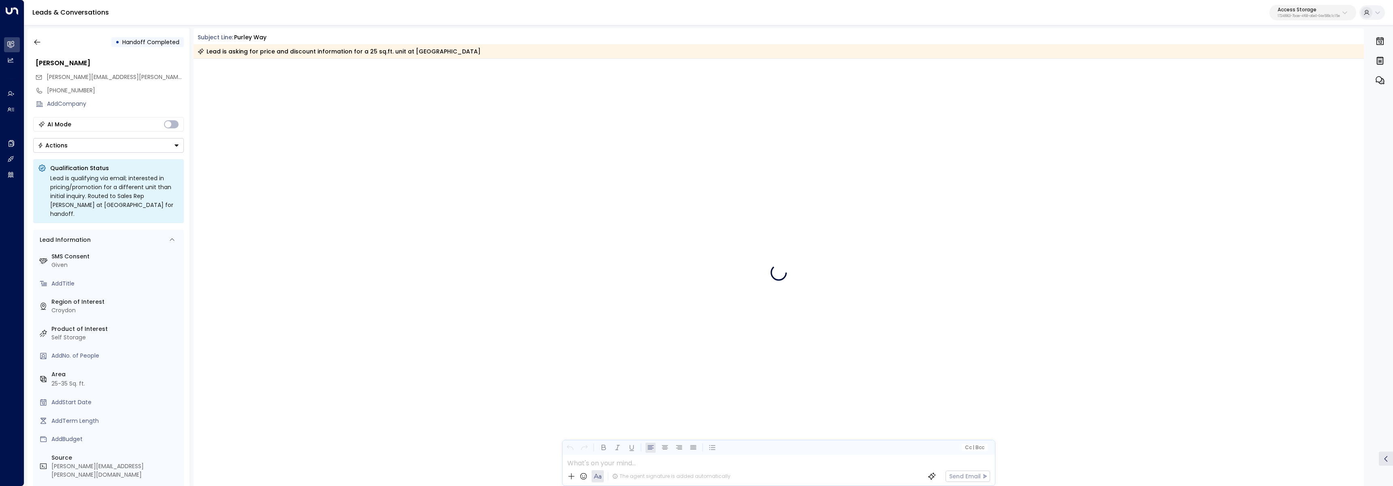
scroll to position [2807, 0]
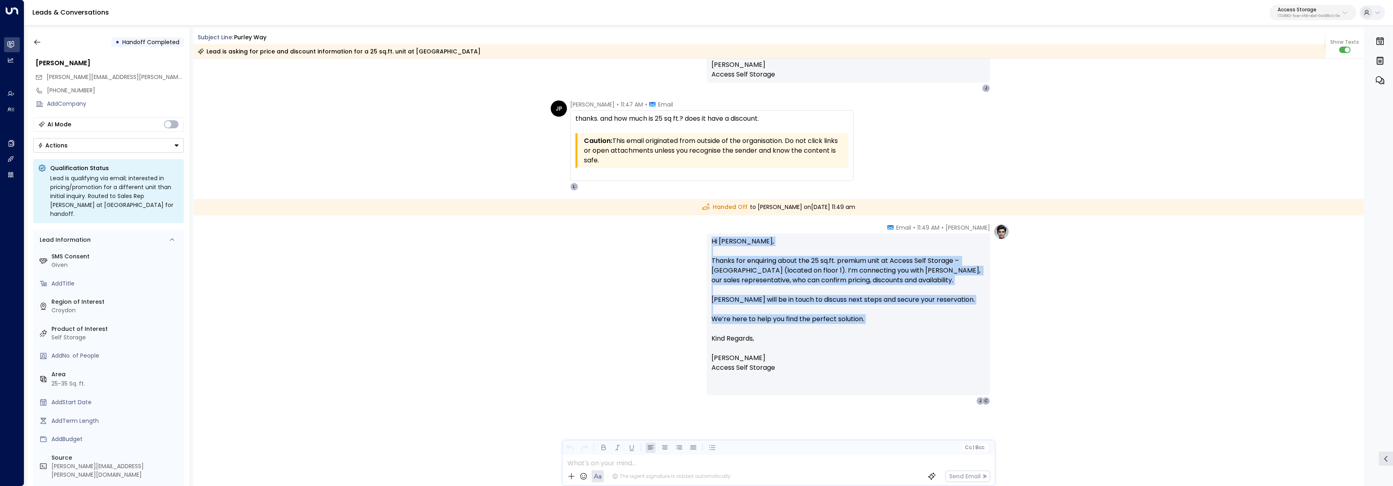
drag, startPoint x: 898, startPoint y: 324, endPoint x: 704, endPoint y: 242, distance: 211.0
click at [704, 242] on div "Laura Chambers • 11:49 AM • Email Hi John, Thanks for enquiring about the 25 sq…" at bounding box center [779, 313] width 462 height 181
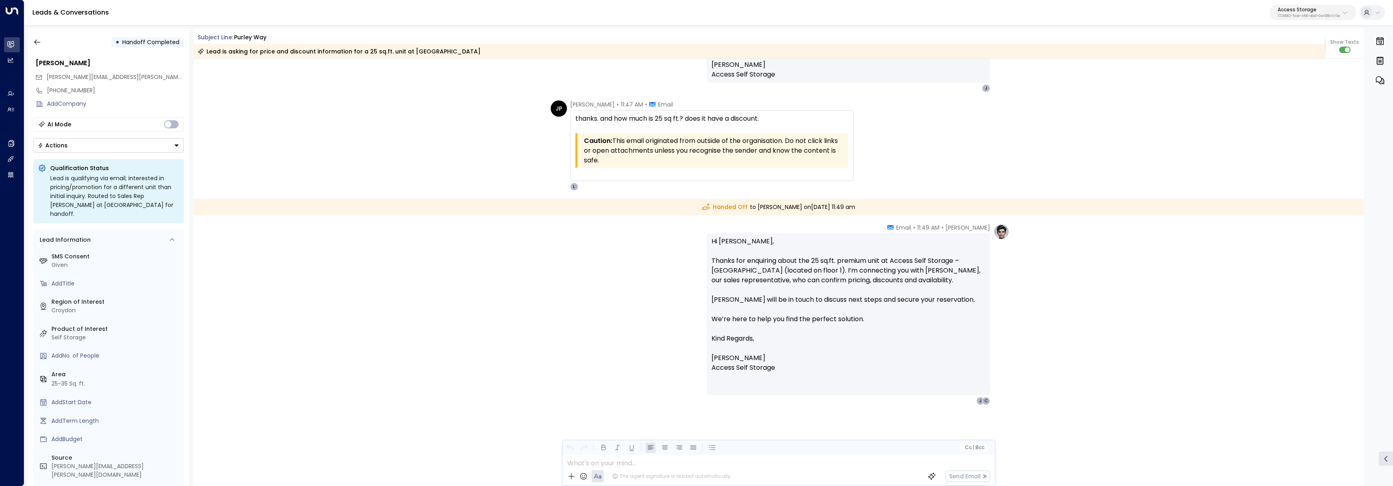
drag, startPoint x: 778, startPoint y: 270, endPoint x: 843, endPoint y: 283, distance: 66.9
click at [779, 271] on p "Hi John, Thanks for enquiring about the 25 sq.ft. premium unit at Access Self S…" at bounding box center [848, 284] width 274 height 97
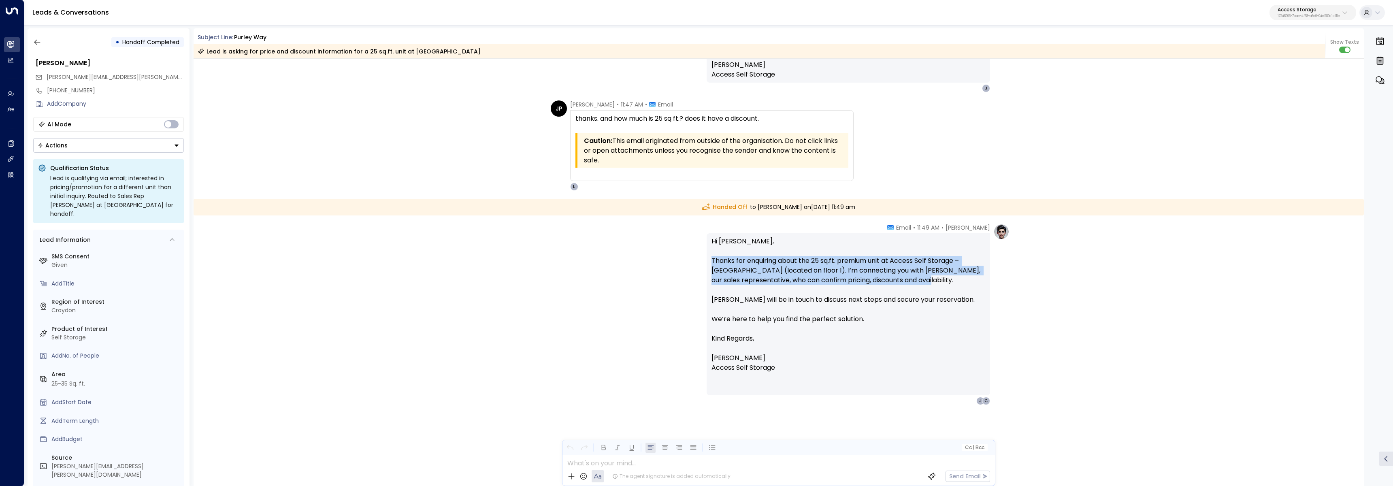
drag, startPoint x: 946, startPoint y: 278, endPoint x: 706, endPoint y: 261, distance: 240.7
click at [706, 261] on div "Hi John, Thanks for enquiring about the 25 sq.ft. premium unit at Access Self S…" at bounding box center [847, 314] width 283 height 162
copy p "Thanks for enquiring about the 25 sq.ft. premium unit at Access Self Storage – …"
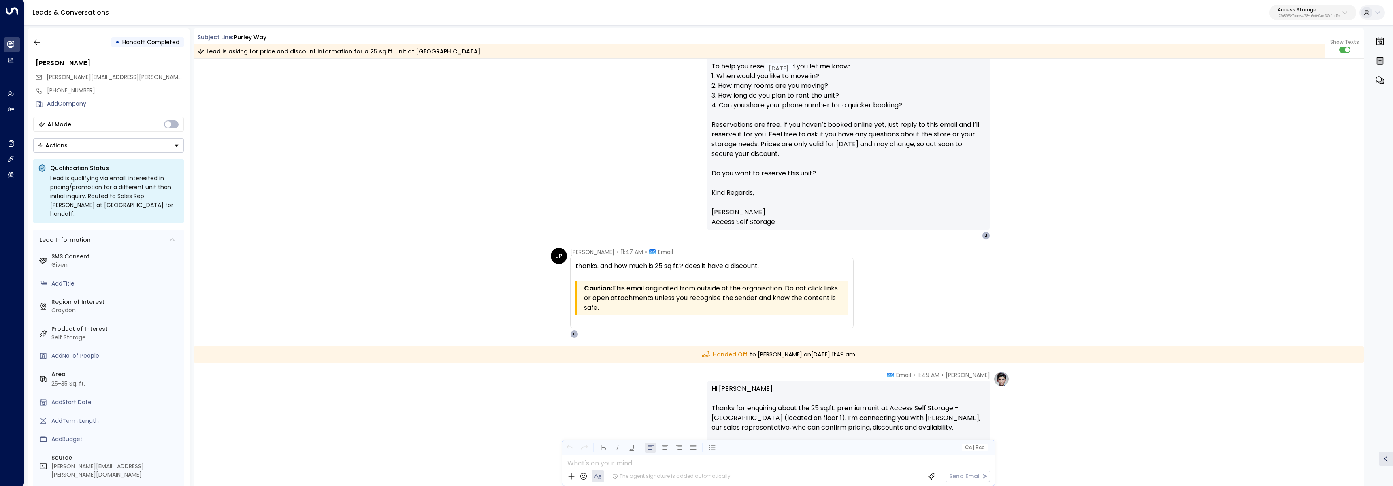
scroll to position [1107, 0]
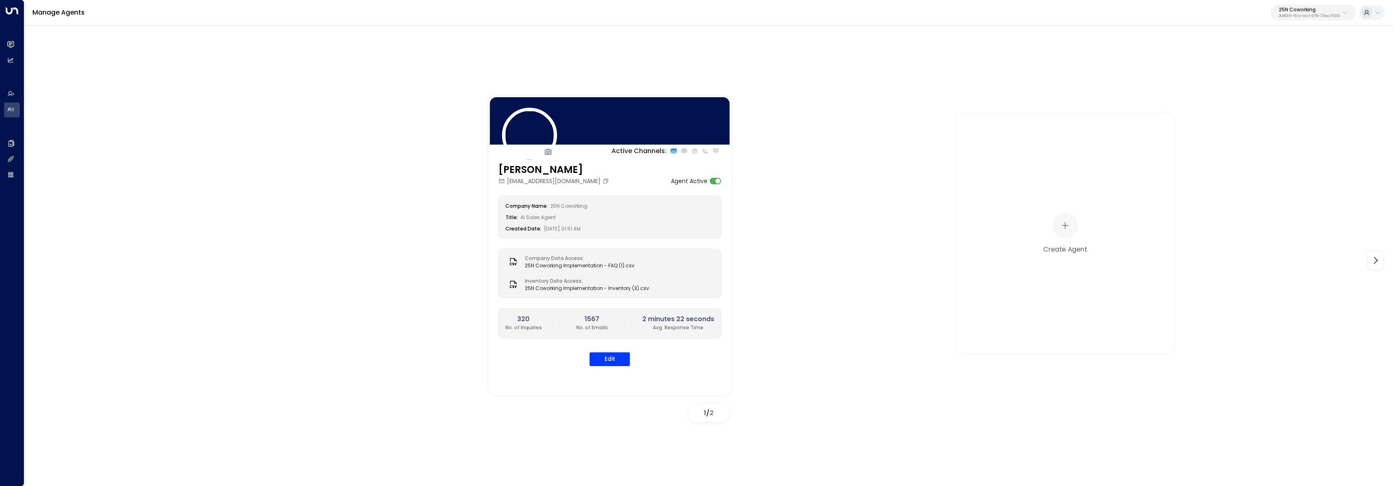
drag, startPoint x: 1310, startPoint y: 8, endPoint x: 1307, endPoint y: 15, distance: 7.7
click at [1309, 8] on p "25N Coworking" at bounding box center [1309, 9] width 61 height 5
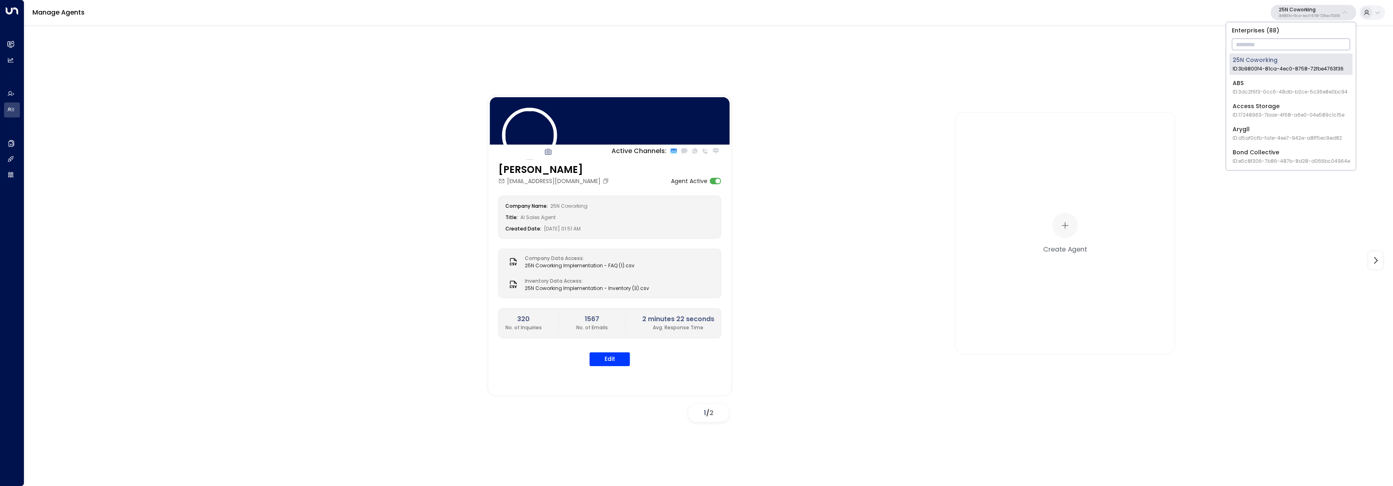
click at [1298, 49] on input "text" at bounding box center [1291, 44] width 118 height 15
type input "**"
click at [1237, 58] on div "IQ Offices ID: cfe0f921-6736-41ff-9ccf-6d0a7fff47c3" at bounding box center [1283, 64] width 102 height 17
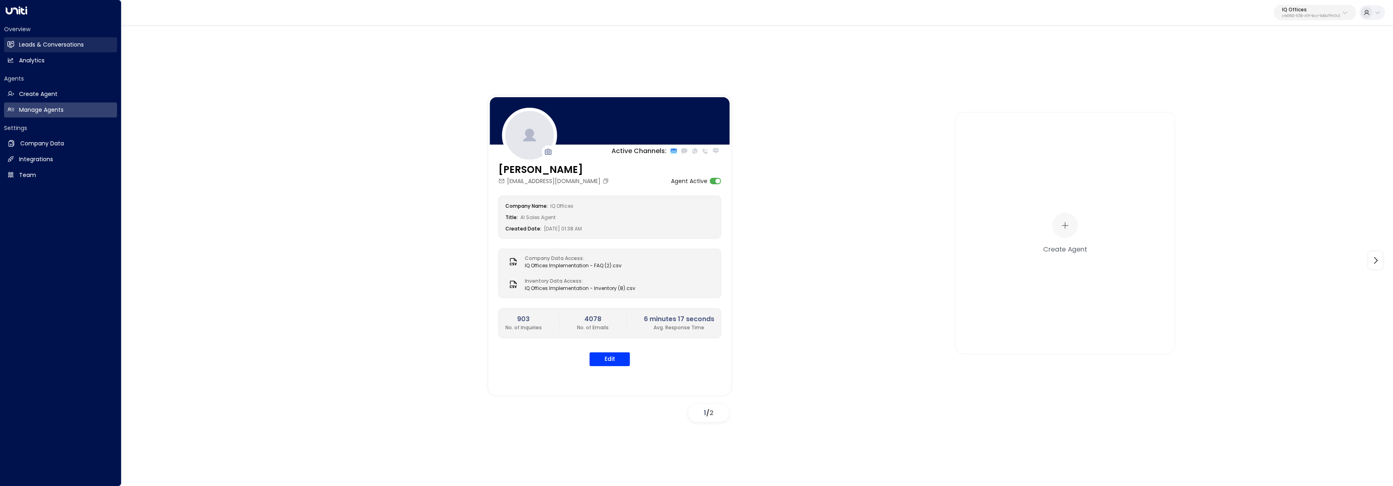
click at [23, 45] on h2 "Leads & Conversations" at bounding box center [51, 44] width 65 height 9
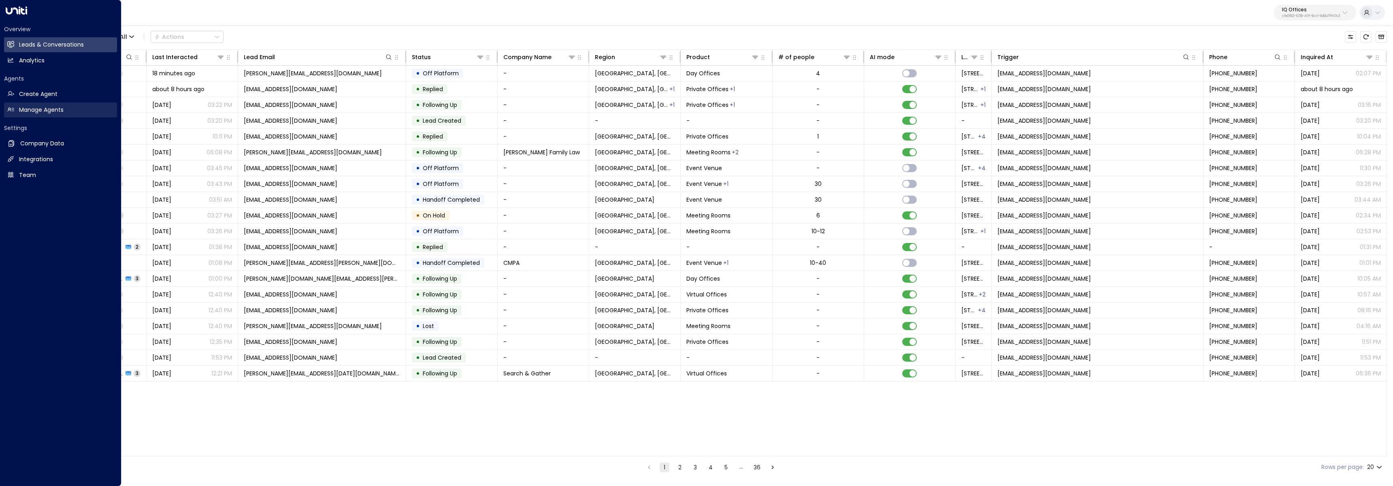
click at [6, 113] on link "Manage Agents Manage Agents" at bounding box center [60, 109] width 113 height 15
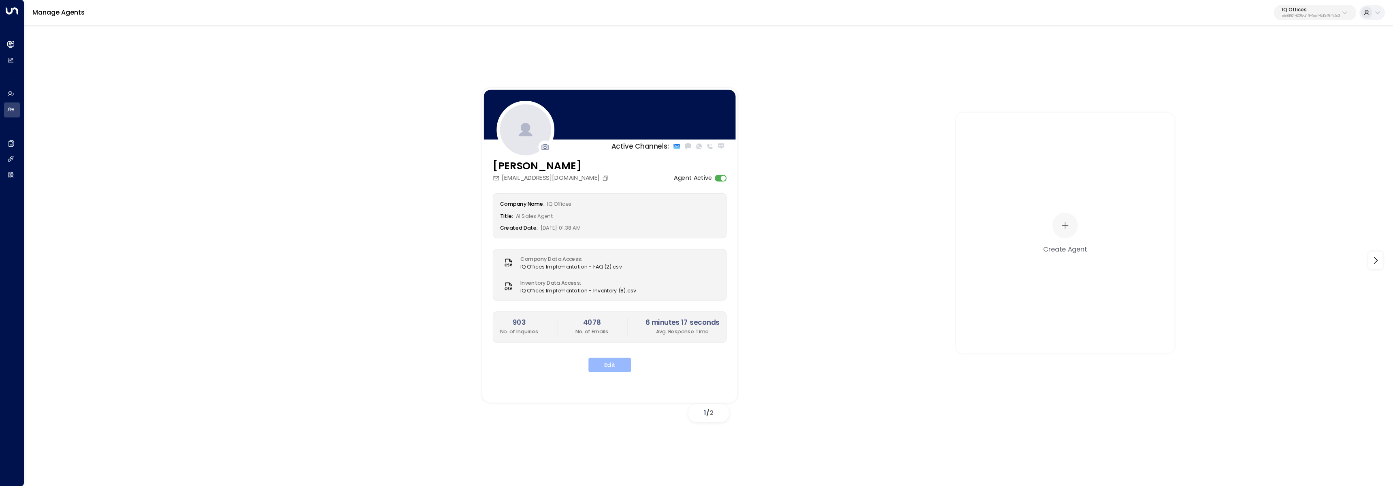
click at [608, 370] on button "Edit" at bounding box center [609, 364] width 43 height 15
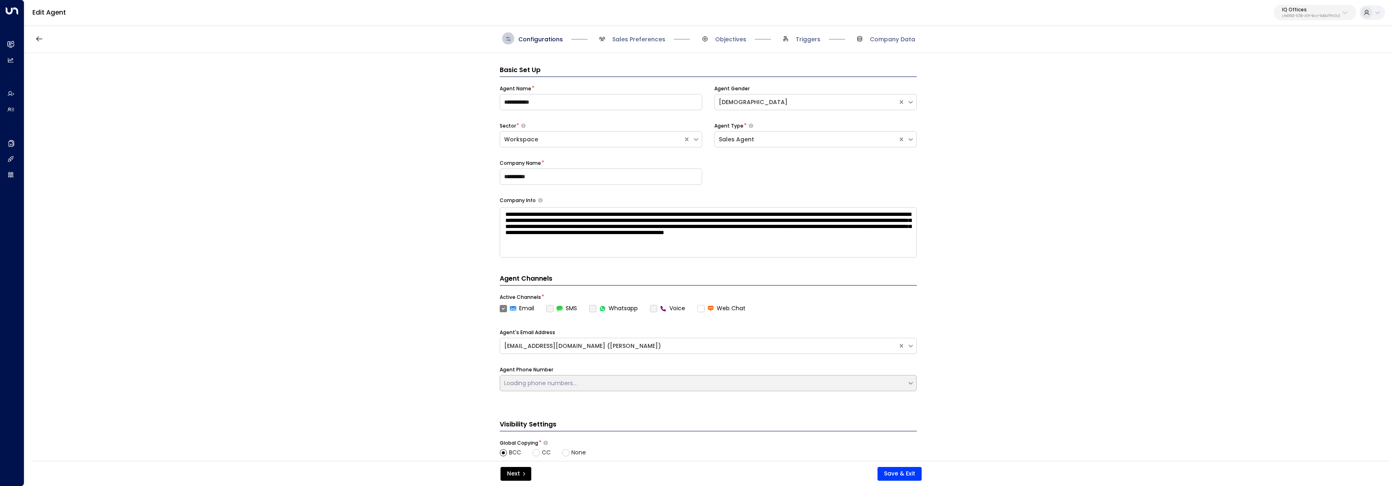
scroll to position [12, 0]
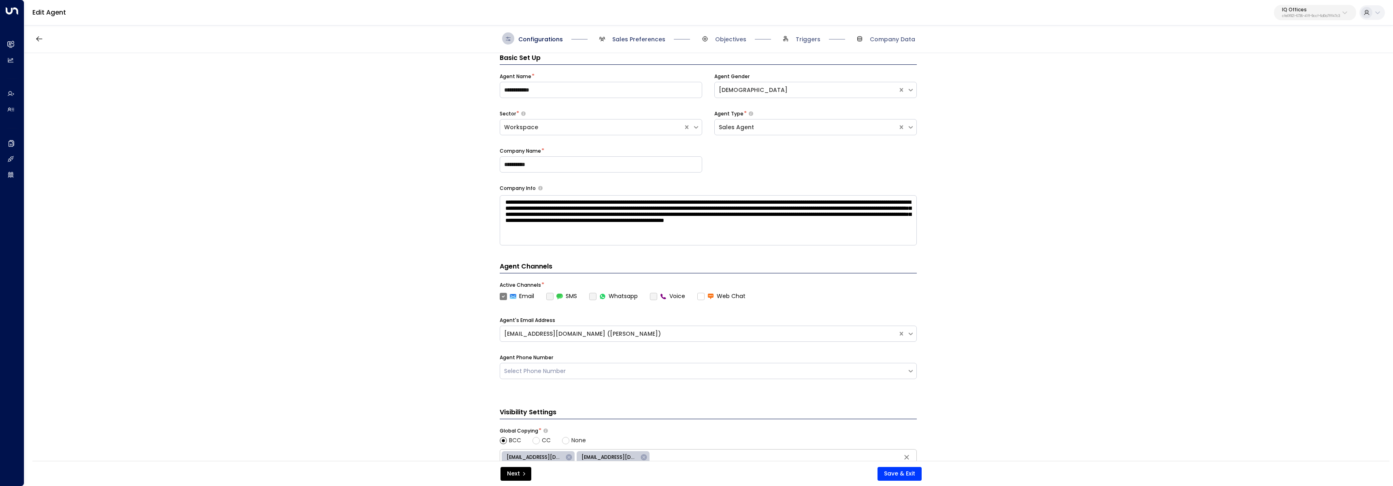
click at [642, 36] on span "Sales Preferences" at bounding box center [638, 39] width 53 height 8
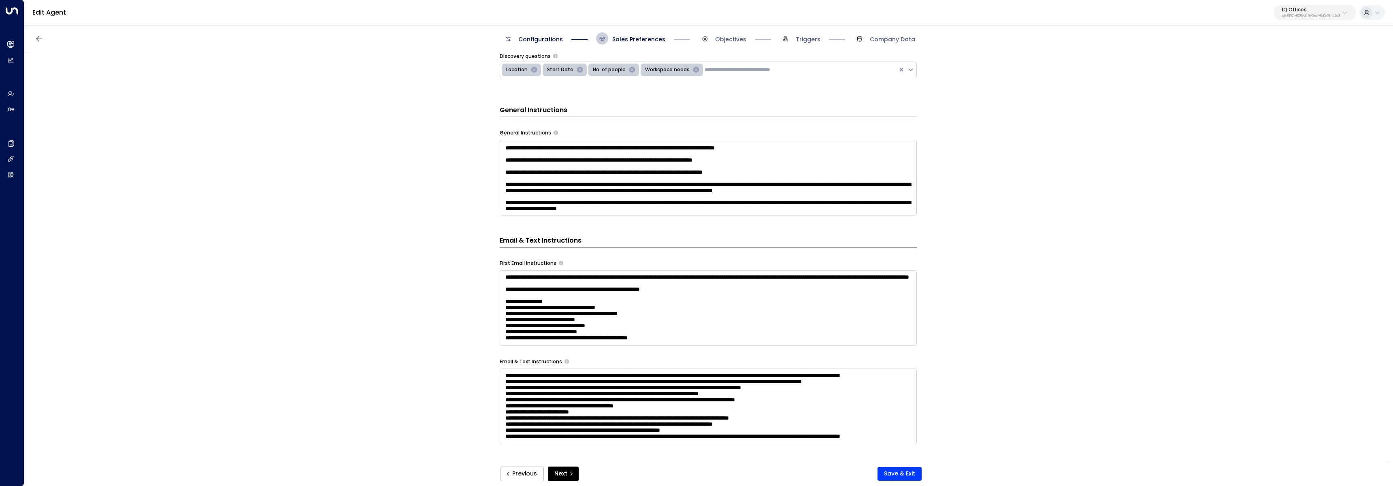
scroll to position [236, 0]
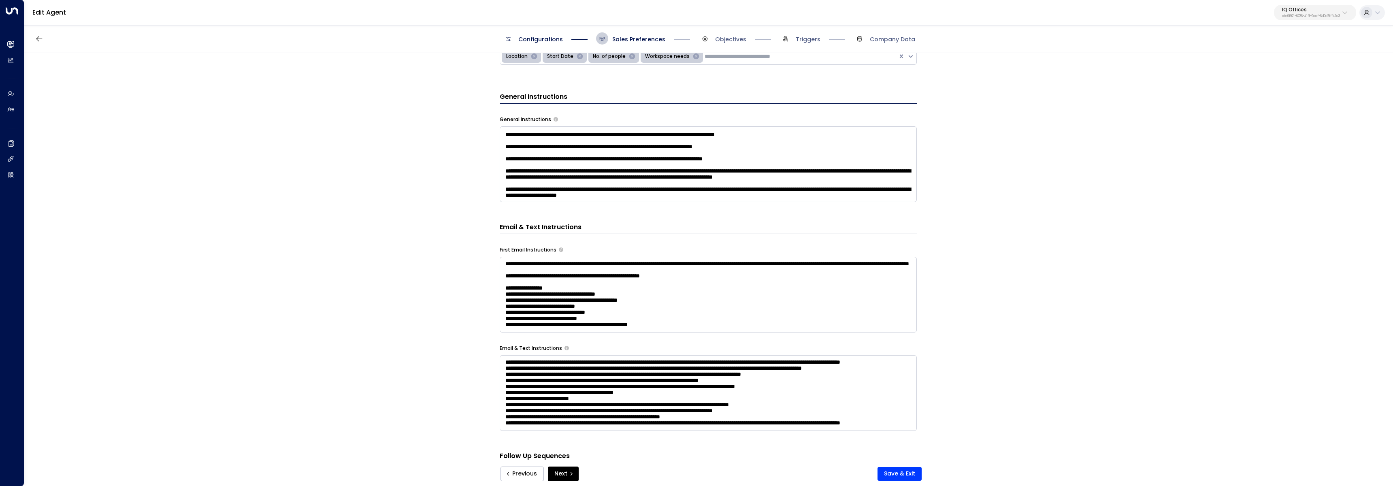
click at [782, 192] on textarea at bounding box center [708, 164] width 417 height 76
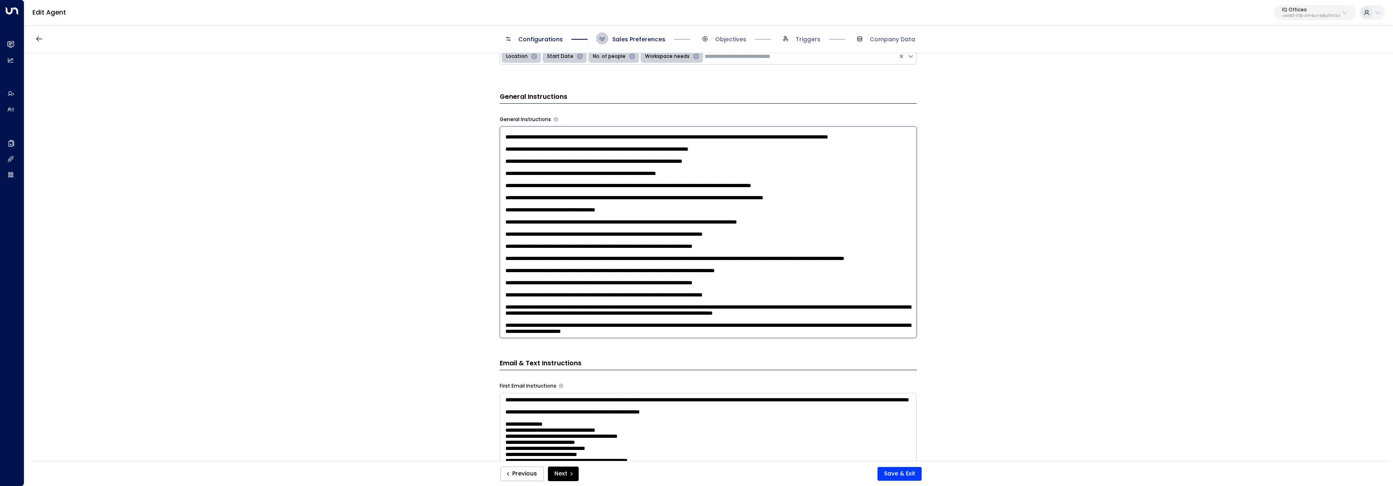
scroll to position [174, 0]
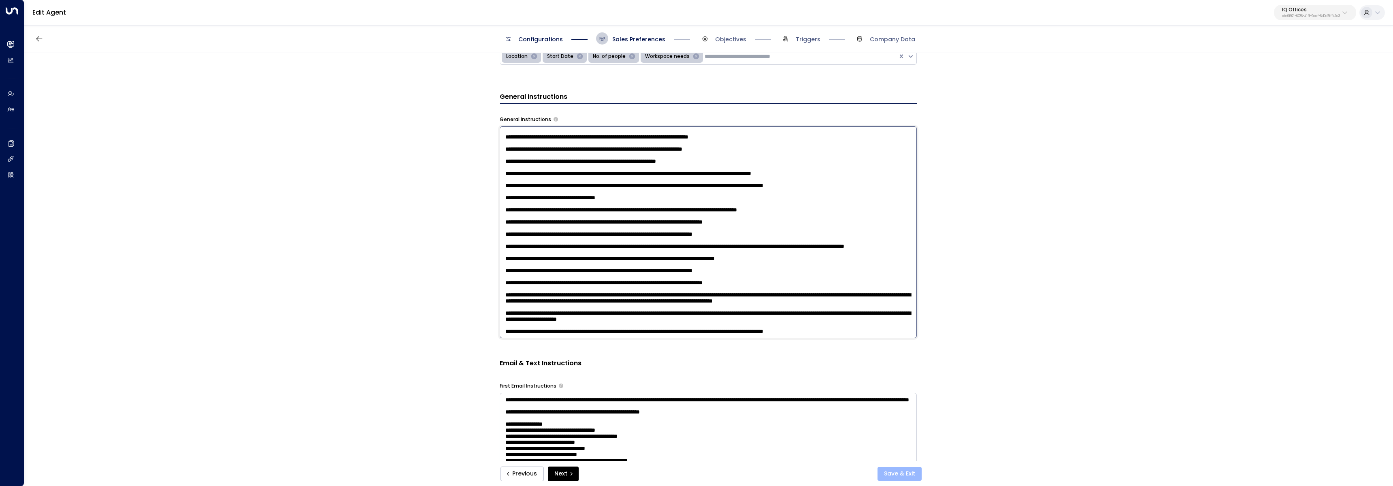
type textarea "**********"
drag, startPoint x: 919, startPoint y: 468, endPoint x: 921, endPoint y: 474, distance: 6.4
click at [919, 471] on button "Save & Exit" at bounding box center [899, 474] width 44 height 14
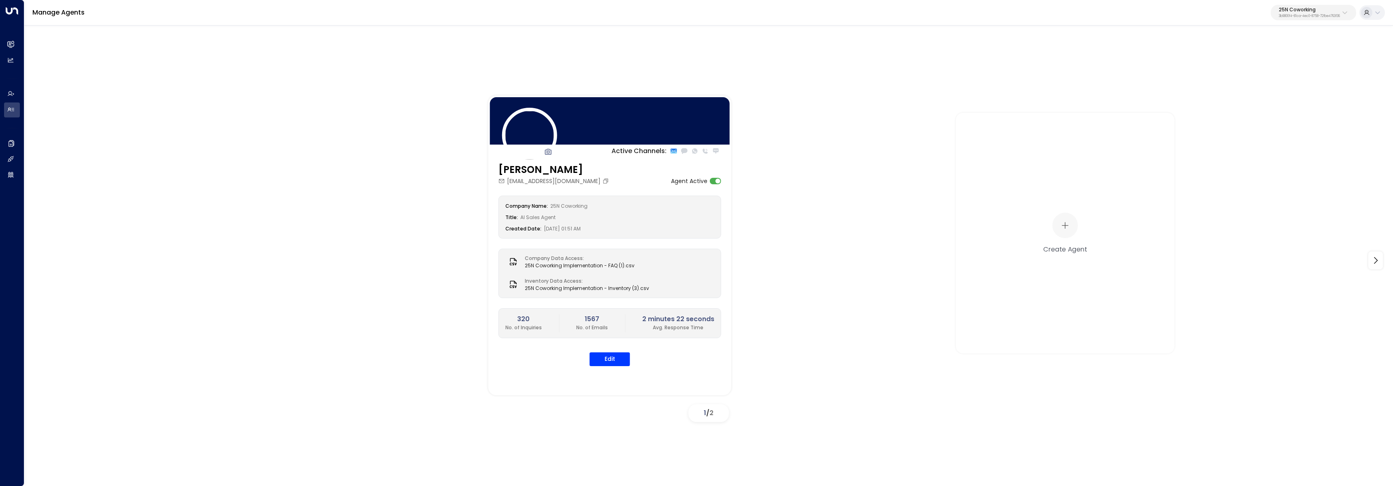
click at [1310, 17] on p "3b9800f4-81ca-4ec0-8758-72fbe4763f36" at bounding box center [1309, 16] width 61 height 3
type input "*******"
click at [1306, 72] on span "ID: 541b7cf3-e9a3-430f-a848-67ab73021fe0" at bounding box center [1291, 68] width 118 height 7
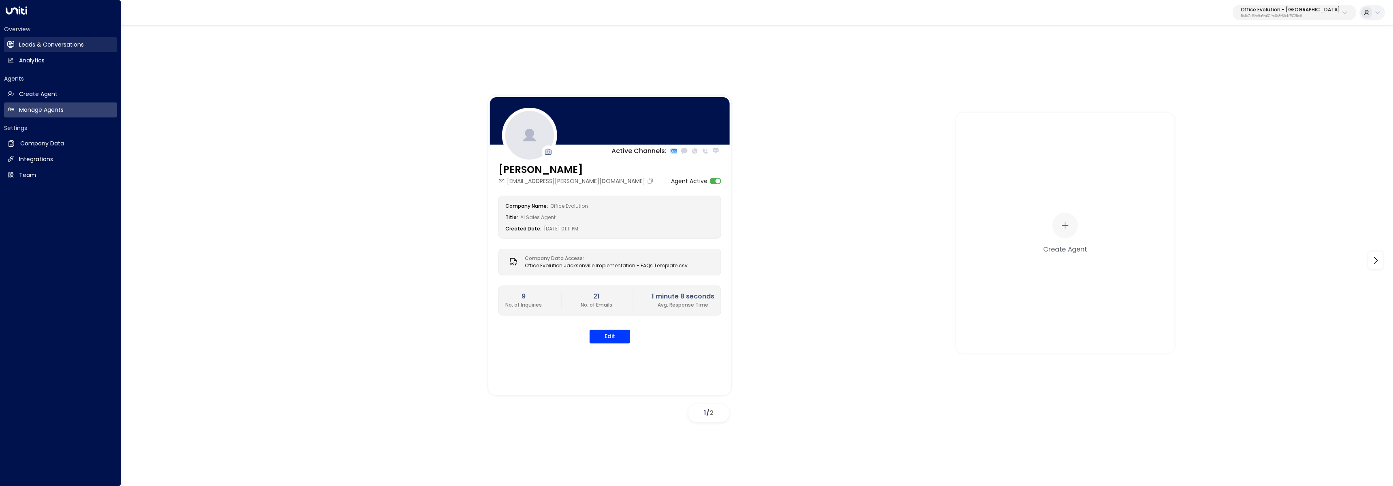
click at [16, 46] on link "Leads & Conversations Leads & Conversations" at bounding box center [60, 44] width 113 height 15
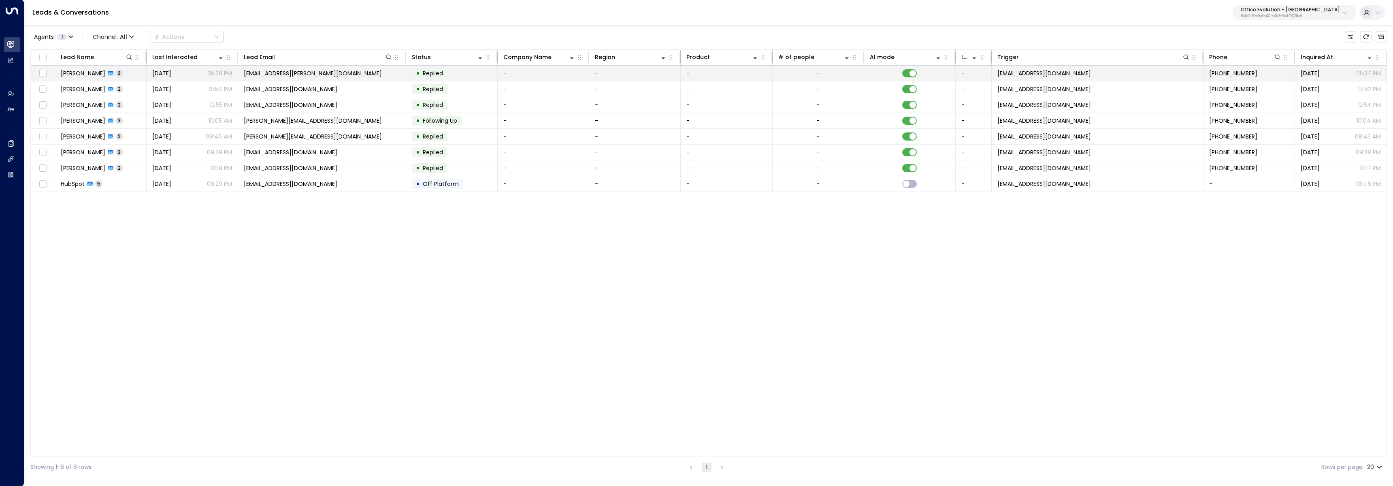
click at [333, 79] on td "[EMAIL_ADDRESS][PERSON_NAME][DOMAIN_NAME]" at bounding box center [322, 73] width 168 height 15
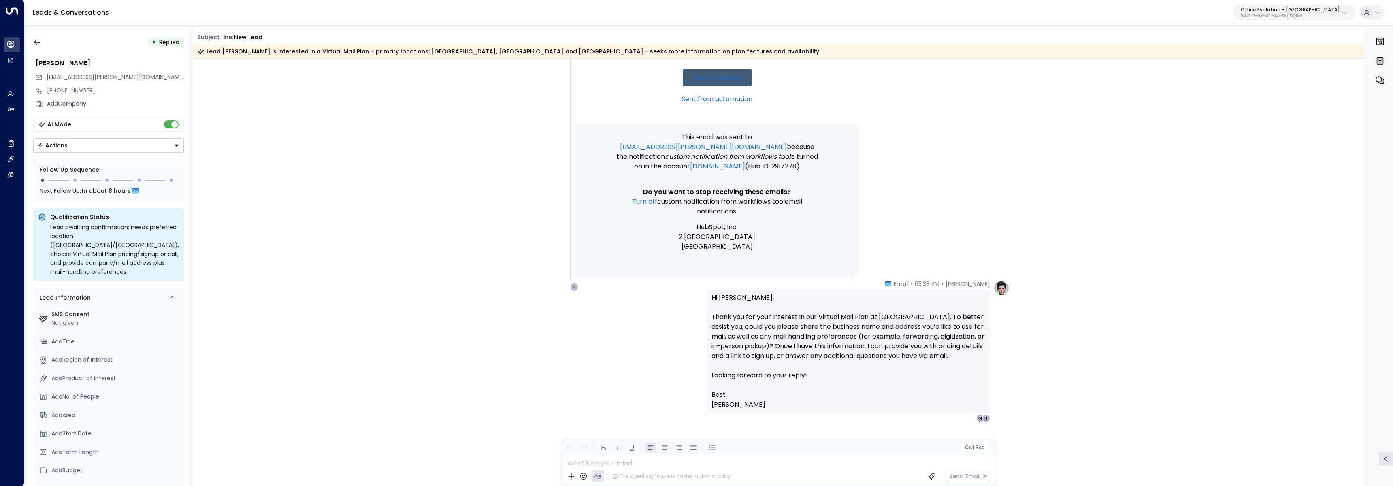
scroll to position [261, 0]
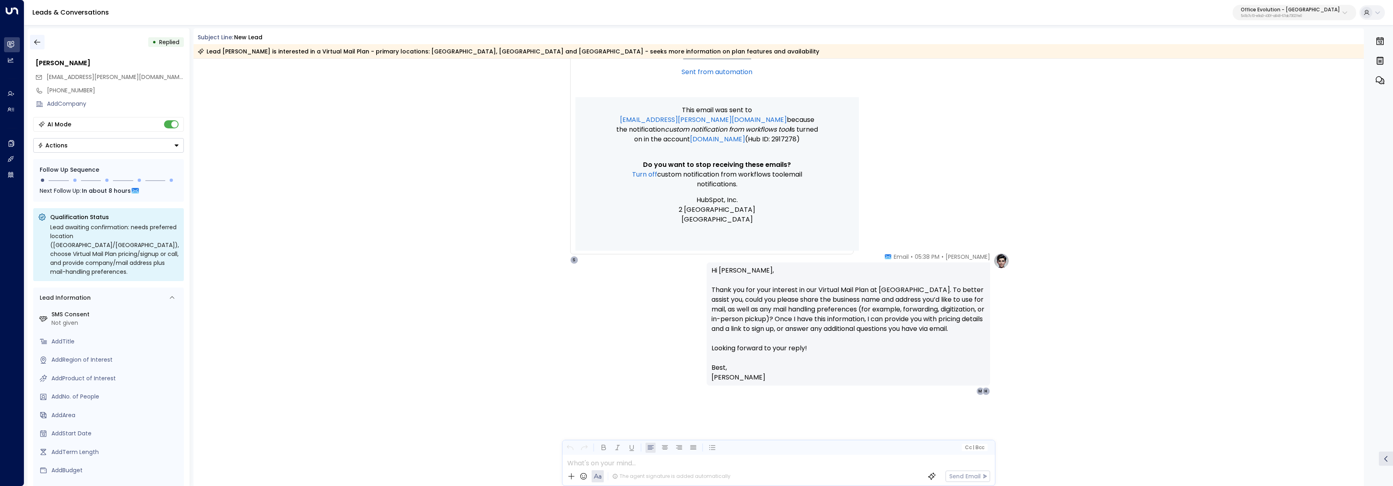
click at [42, 43] on button "button" at bounding box center [37, 42] width 15 height 15
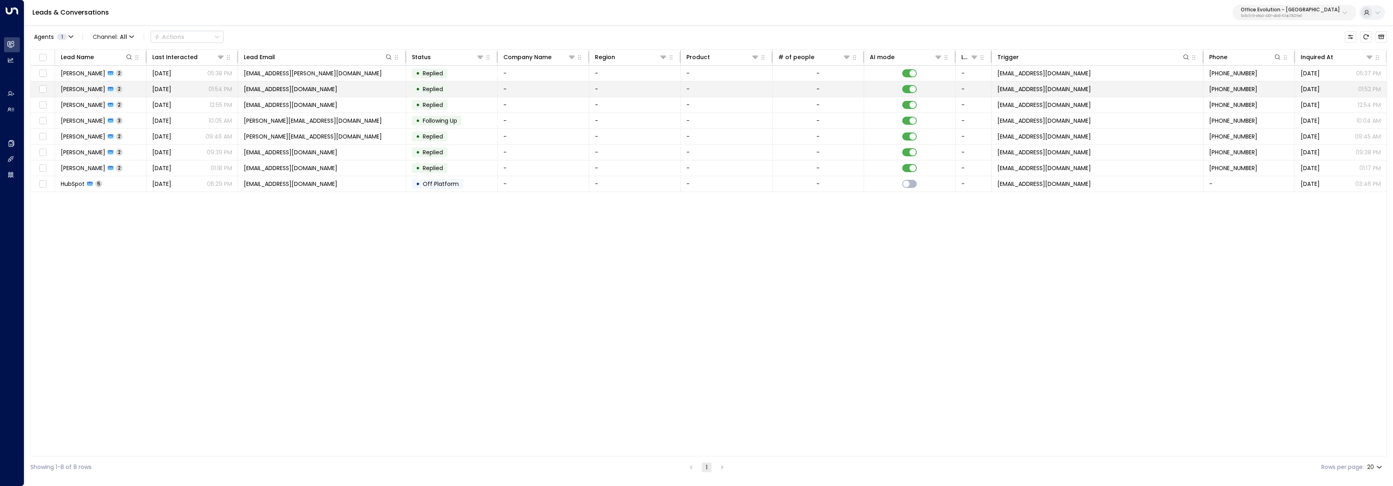
click at [81, 87] on span "[PERSON_NAME]" at bounding box center [83, 89] width 45 height 8
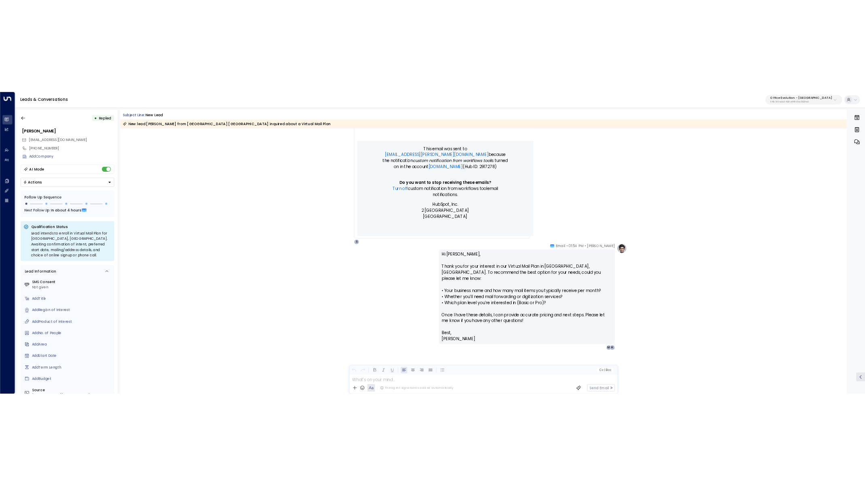
scroll to position [271, 0]
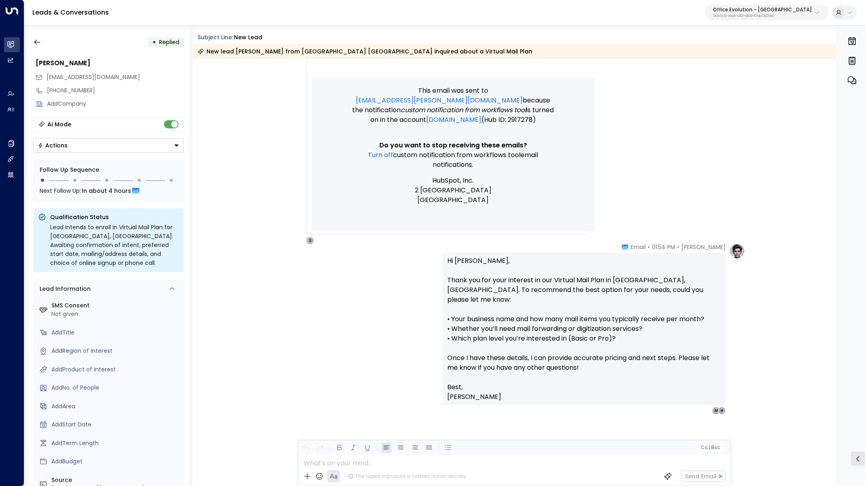
click at [768, 13] on div "Office Evolution - [GEOGRAPHIC_DATA] 541b7cf3-e9a3-430f-a848-67ab73021fe0" at bounding box center [762, 12] width 99 height 11
type input "***"
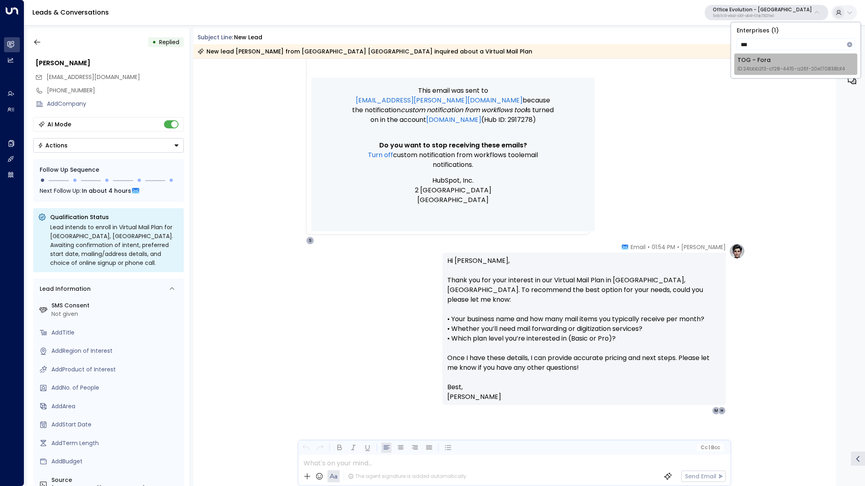
click at [777, 67] on span "ID: 24bbb2f3-cf28-4415-a26f-20e170838bf4" at bounding box center [792, 68] width 108 height 7
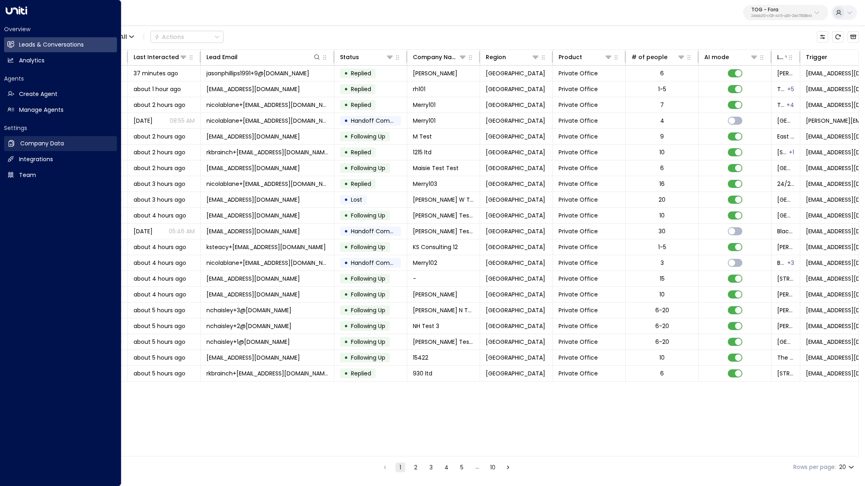
click at [16, 143] on link "Company Data Company Data" at bounding box center [60, 143] width 113 height 15
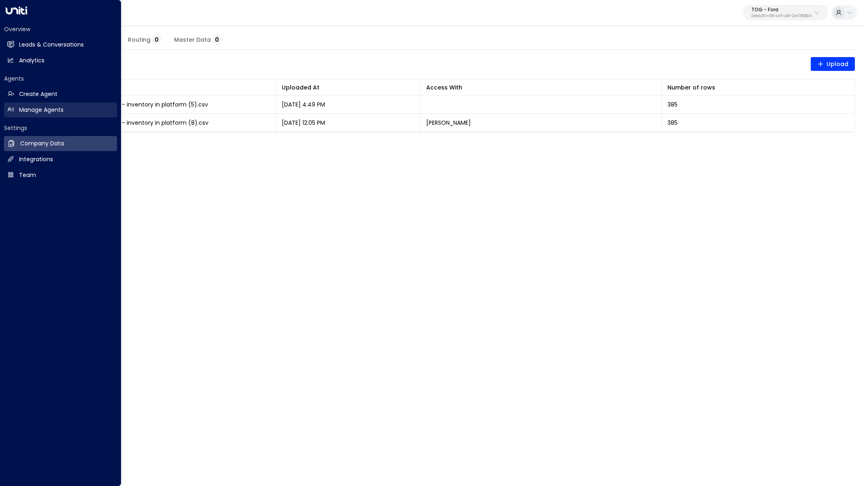
click at [58, 110] on h2 "Manage Agents" at bounding box center [41, 110] width 45 height 9
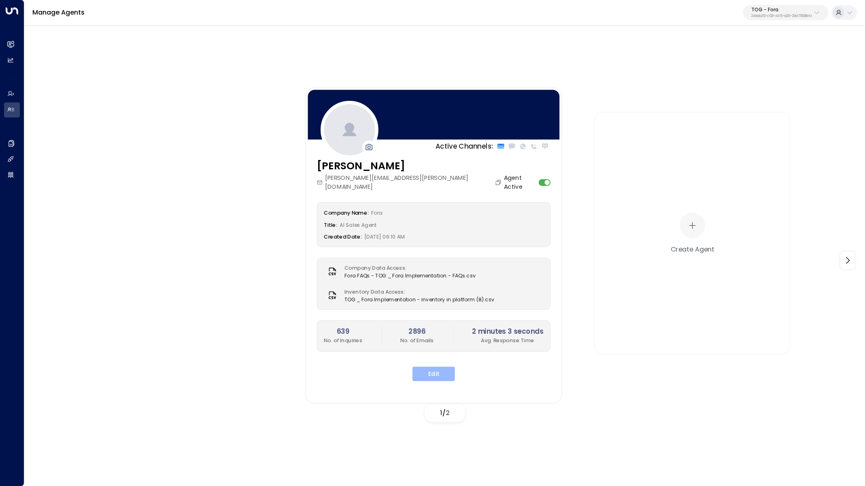
click at [435, 367] on button "Edit" at bounding box center [434, 373] width 43 height 15
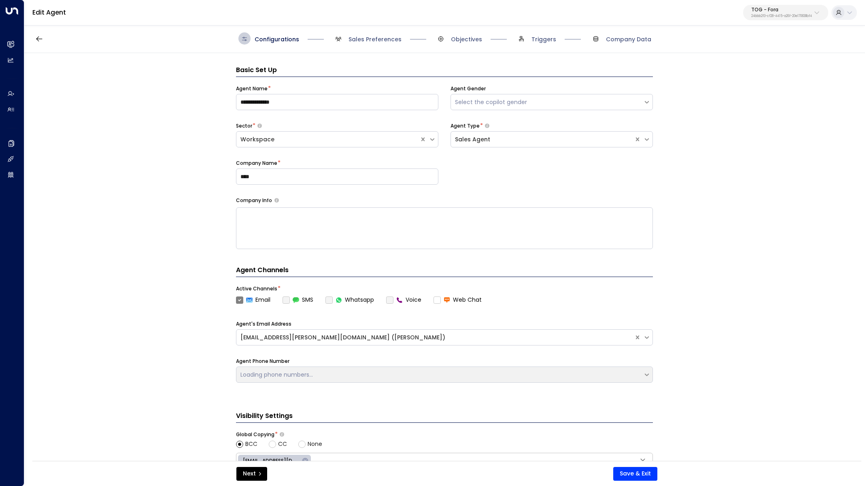
scroll to position [12, 0]
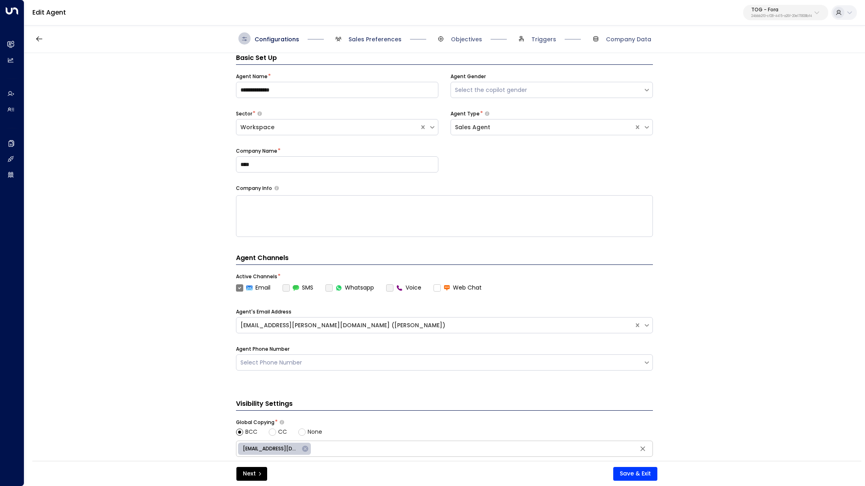
click at [377, 38] on span "Sales Preferences" at bounding box center [375, 39] width 53 height 8
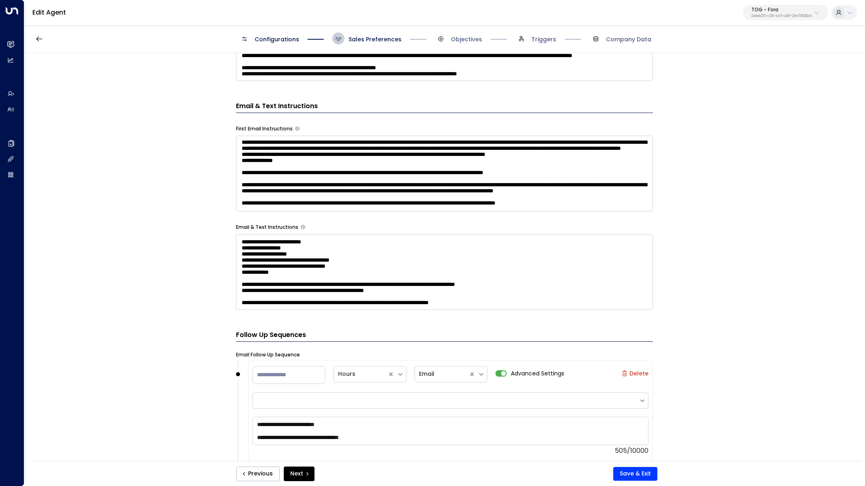
scroll to position [832, 0]
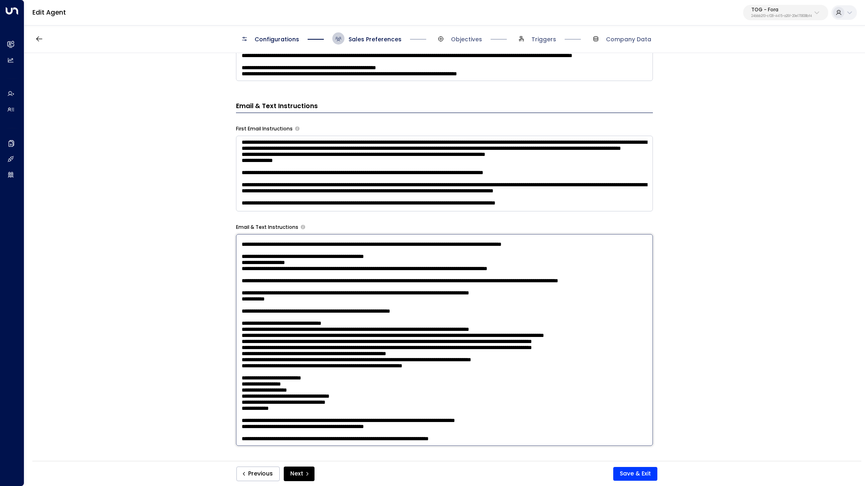
drag, startPoint x: 310, startPoint y: 307, endPoint x: 288, endPoint y: 277, distance: 36.5
click at [288, 277] on textarea at bounding box center [444, 340] width 417 height 212
click at [303, 298] on textarea at bounding box center [444, 340] width 417 height 212
drag, startPoint x: 299, startPoint y: 294, endPoint x: 245, endPoint y: 253, distance: 67.6
click at [245, 253] on textarea at bounding box center [444, 340] width 417 height 212
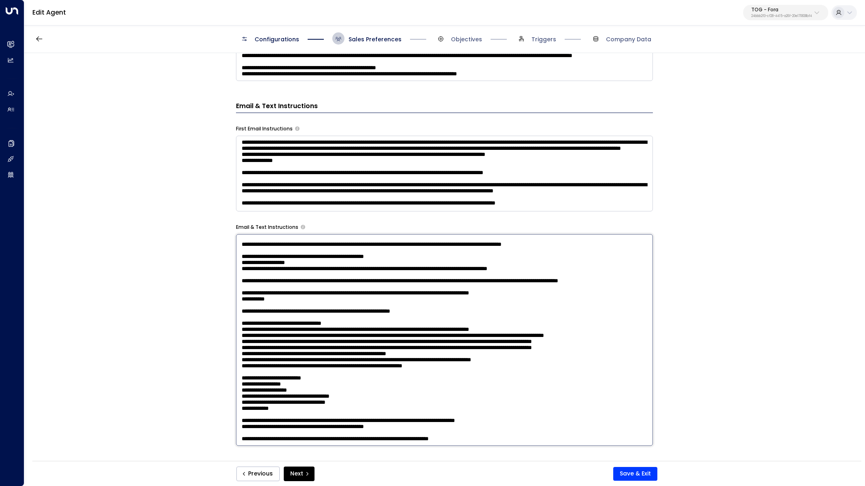
click at [385, 291] on textarea at bounding box center [444, 340] width 417 height 212
drag, startPoint x: 342, startPoint y: 296, endPoint x: 240, endPoint y: 255, distance: 110.0
click at [240, 255] on textarea at bounding box center [444, 340] width 417 height 212
paste textarea "**********"
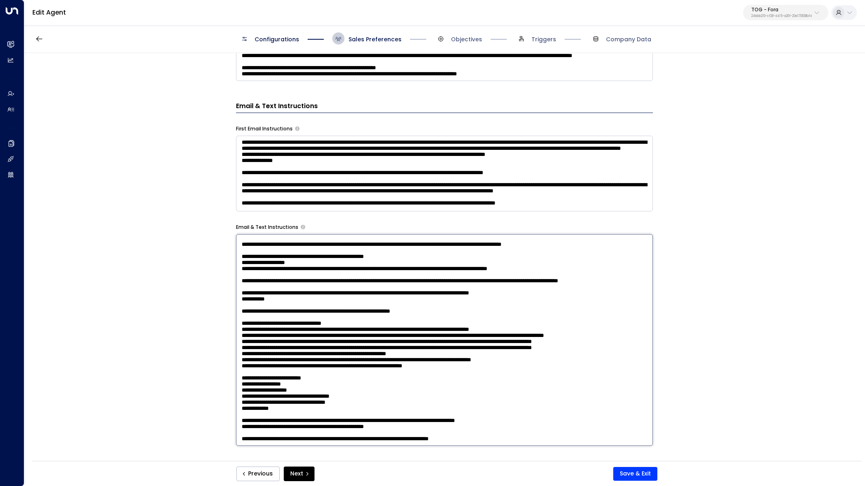
scroll to position [787, 0]
drag, startPoint x: 438, startPoint y: 308, endPoint x: 230, endPoint y: 303, distance: 208.2
click at [230, 303] on div "**********" at bounding box center [444, 259] width 840 height 413
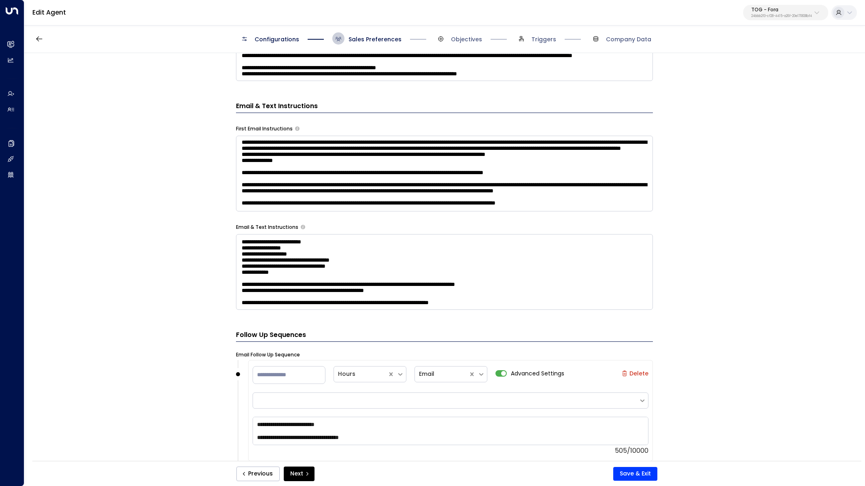
scroll to position [1012, 0]
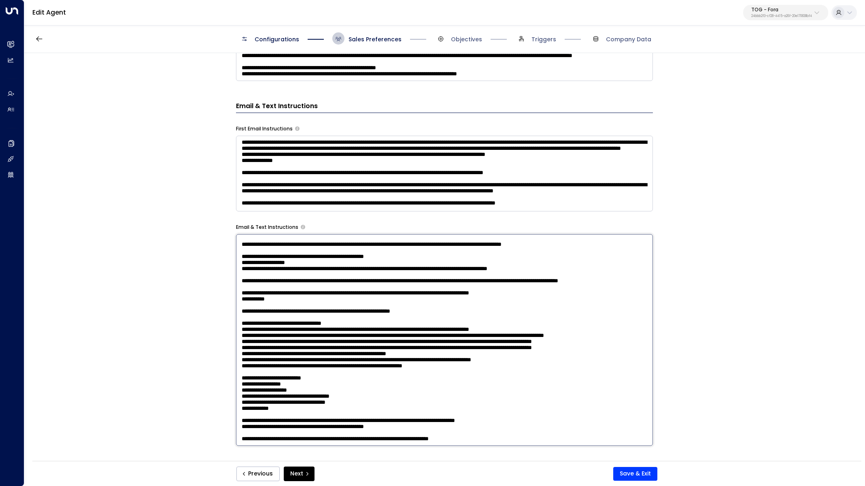
drag, startPoint x: 278, startPoint y: 297, endPoint x: 255, endPoint y: 298, distance: 23.5
click at [249, 298] on textarea at bounding box center [444, 340] width 417 height 212
drag, startPoint x: 272, startPoint y: 398, endPoint x: 235, endPoint y: 353, distance: 59.2
click at [236, 353] on textarea at bounding box center [444, 340] width 417 height 212
paste textarea "**********"
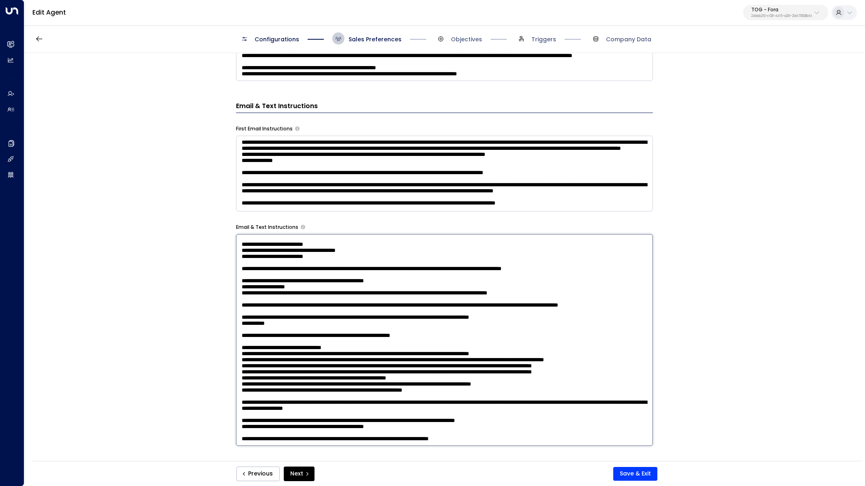
scroll to position [398, 0]
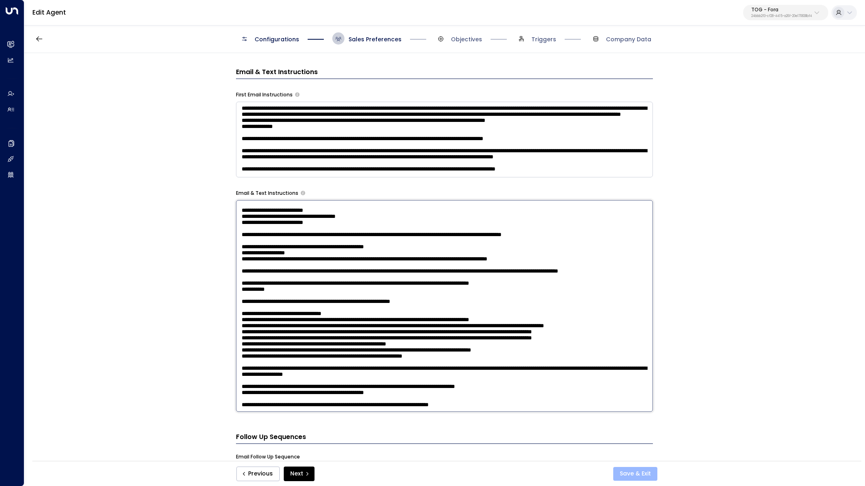
type textarea "**********"
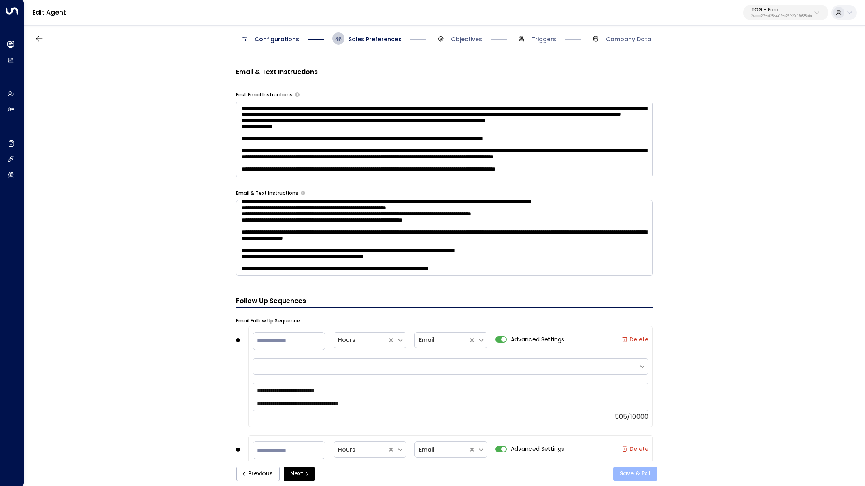
click at [634, 474] on button "Save & Exit" at bounding box center [635, 474] width 44 height 14
